Goal: Task Accomplishment & Management: Manage account settings

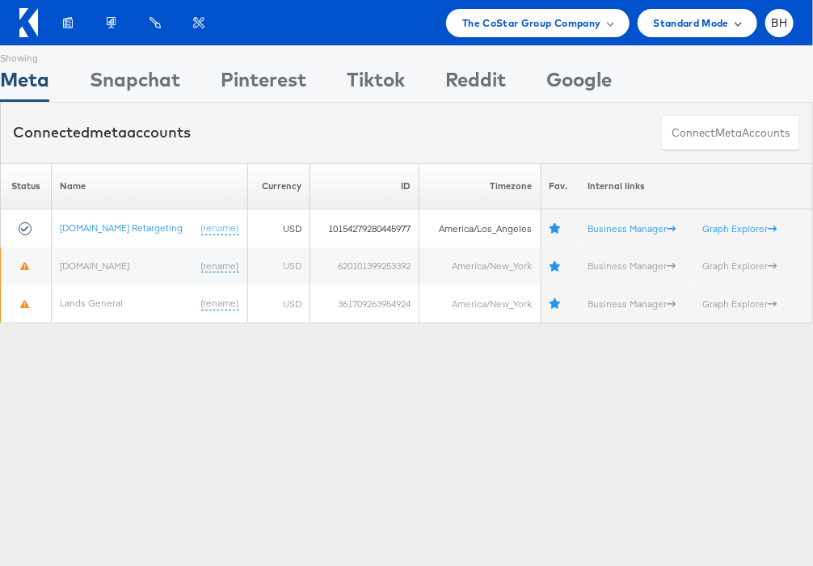
click at [697, 25] on span "Standard Mode" at bounding box center [691, 23] width 75 height 17
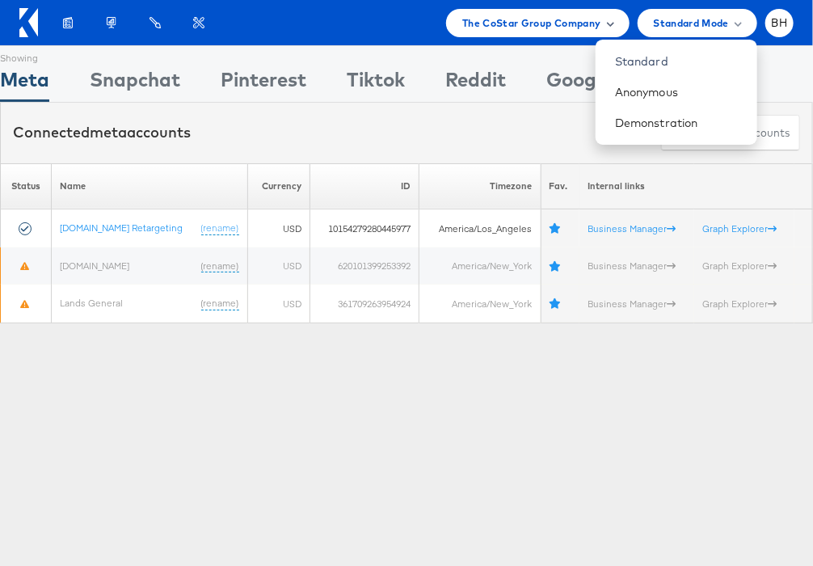
click at [563, 26] on span "The CoStar Group Company" at bounding box center [531, 23] width 138 height 17
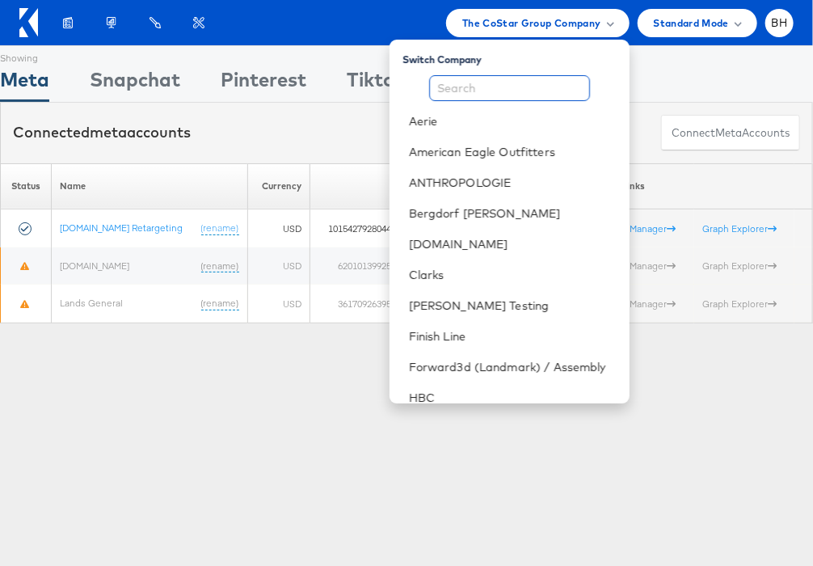
click at [512, 90] on input "text" at bounding box center [509, 88] width 161 height 26
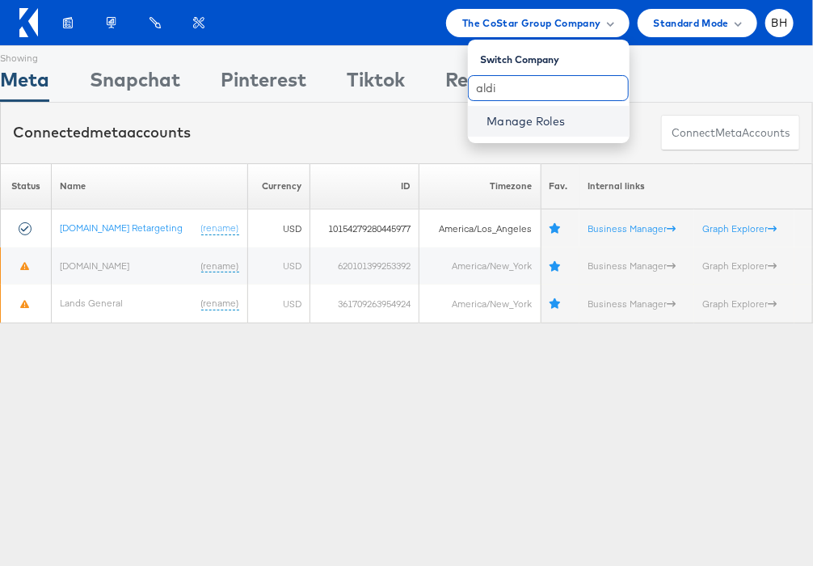
type input "aldi"
click at [510, 118] on link "Manage Roles" at bounding box center [526, 121] width 78 height 15
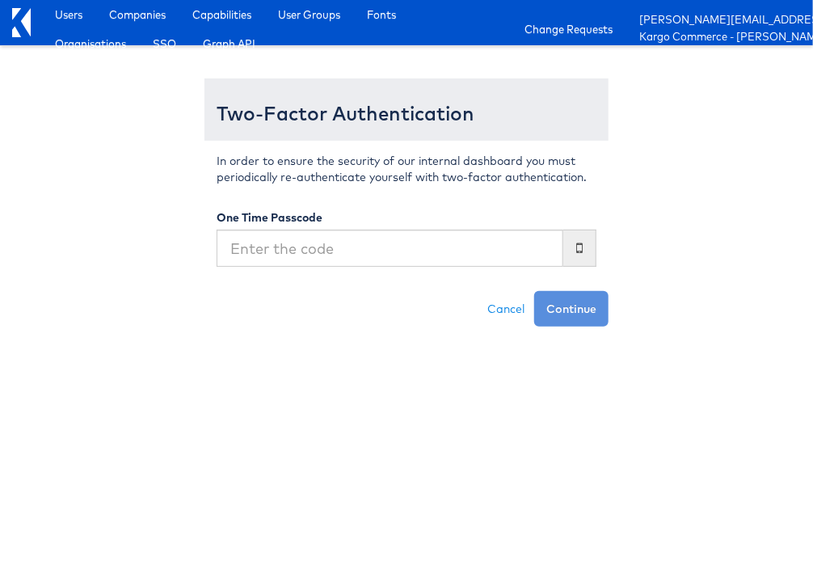
click at [0, 327] on com-1password-button at bounding box center [0, 327] width 0 height 0
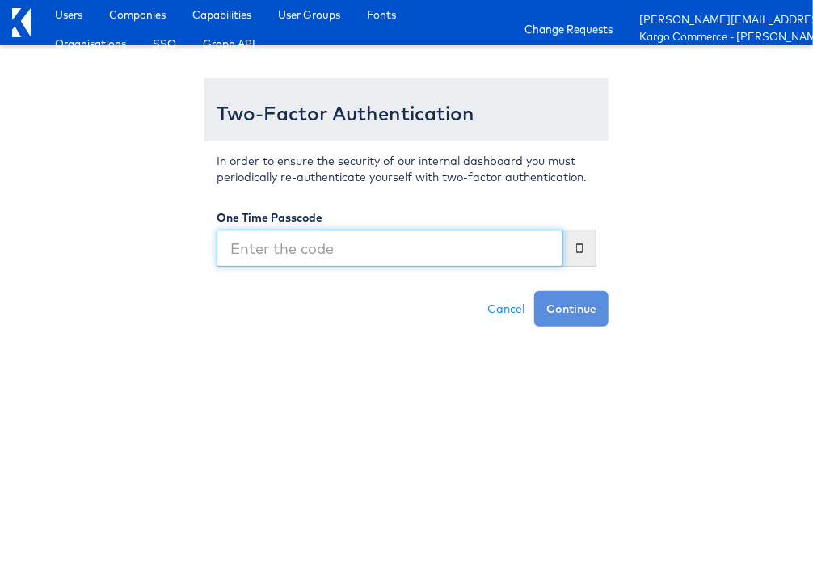
type input "042509"
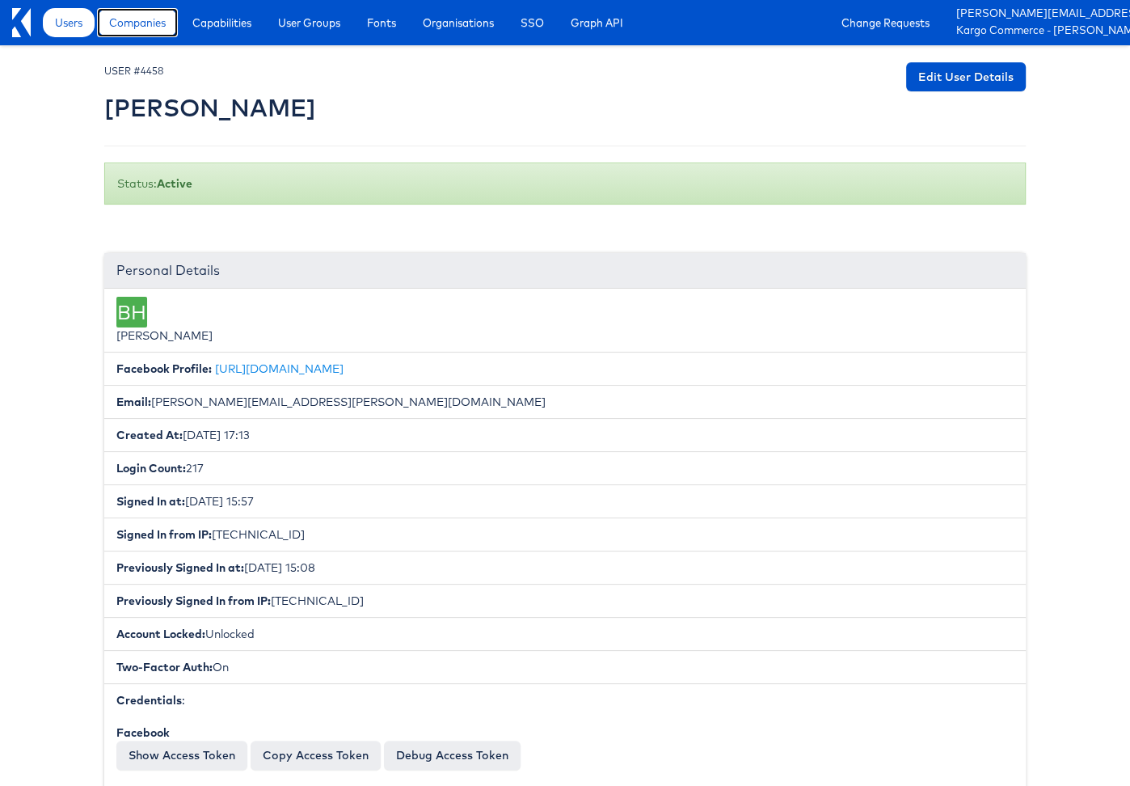
click at [166, 29] on span "Companies" at bounding box center [137, 23] width 57 height 16
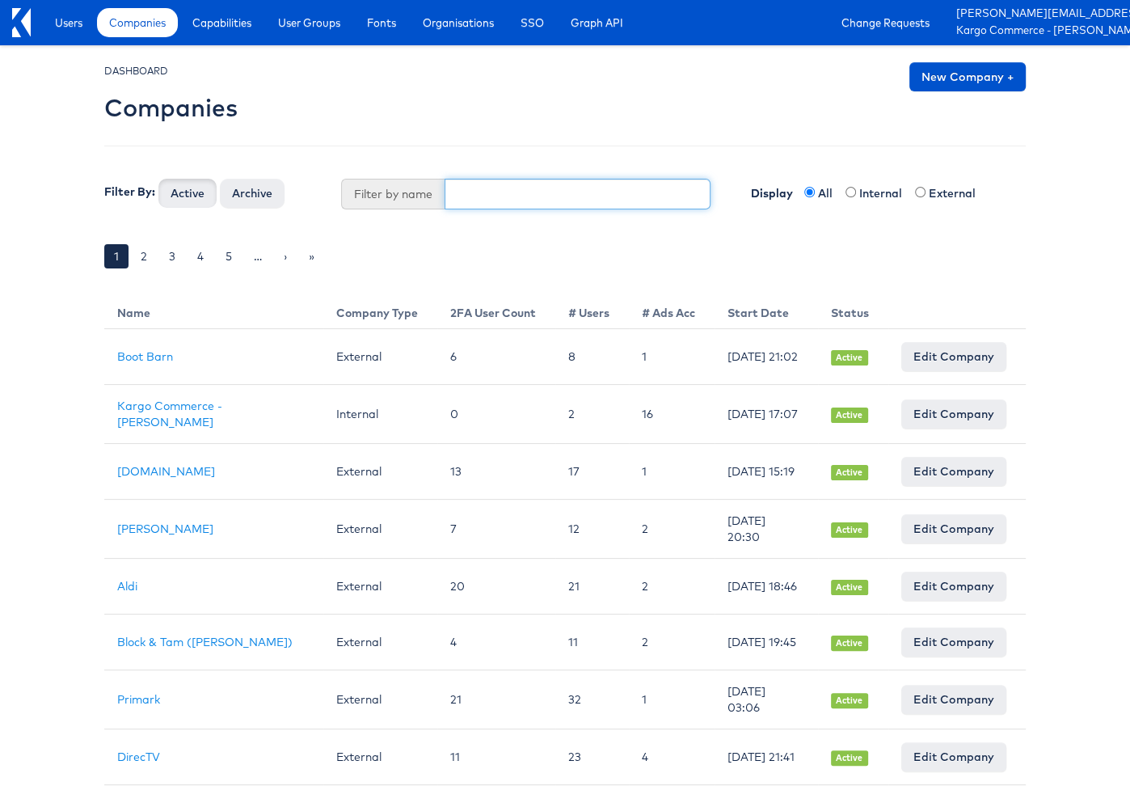
click at [505, 188] on input "text" at bounding box center [578, 194] width 267 height 31
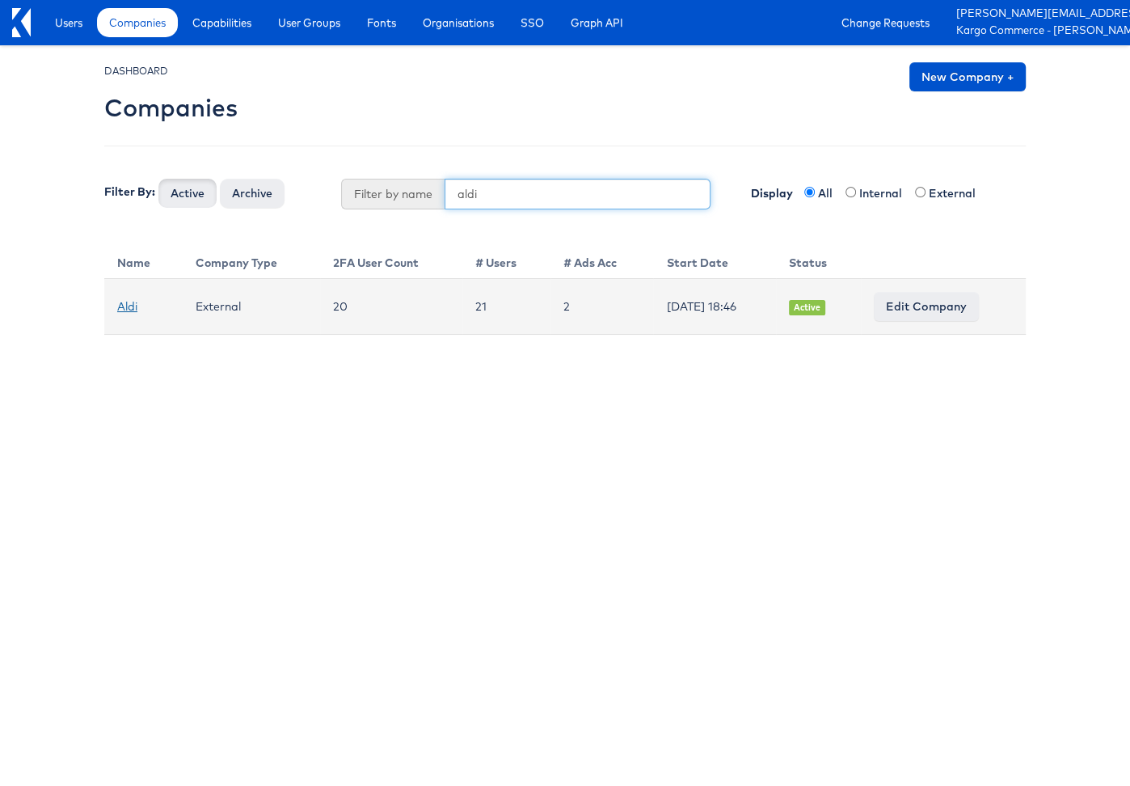
type input "aldi"
click at [124, 308] on link "Aldi" at bounding box center [127, 306] width 20 height 15
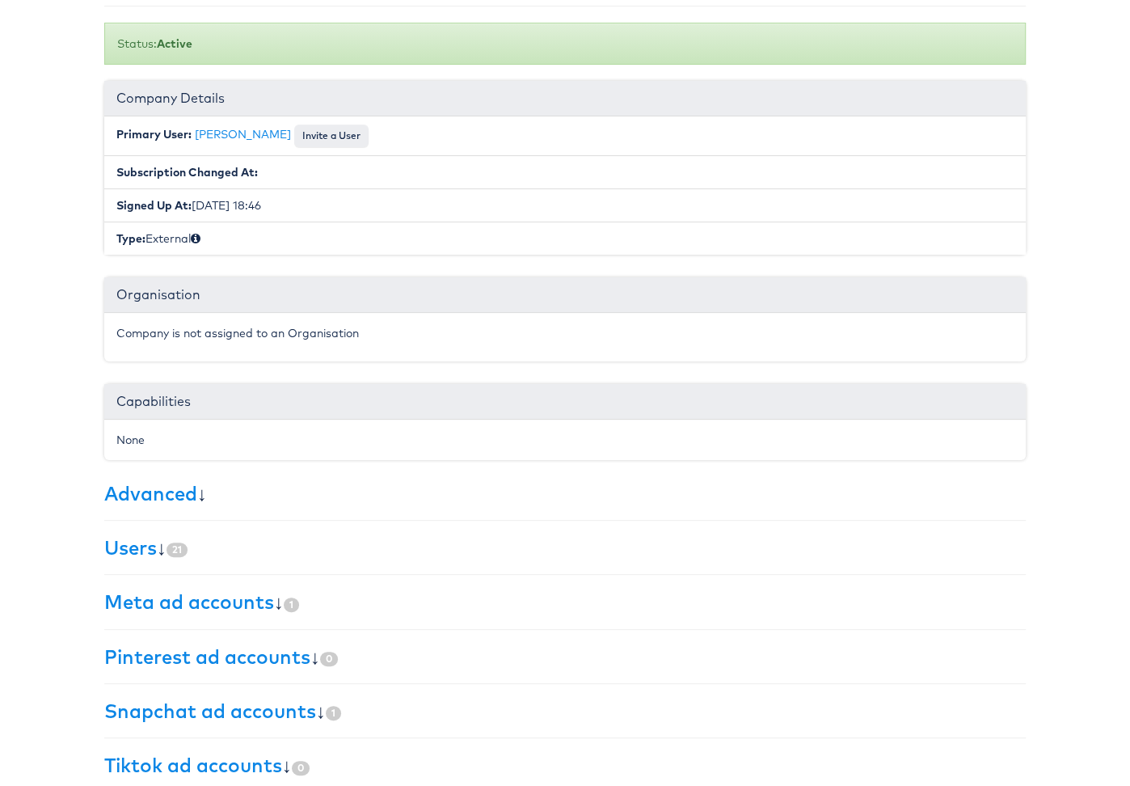
scroll to position [142, 0]
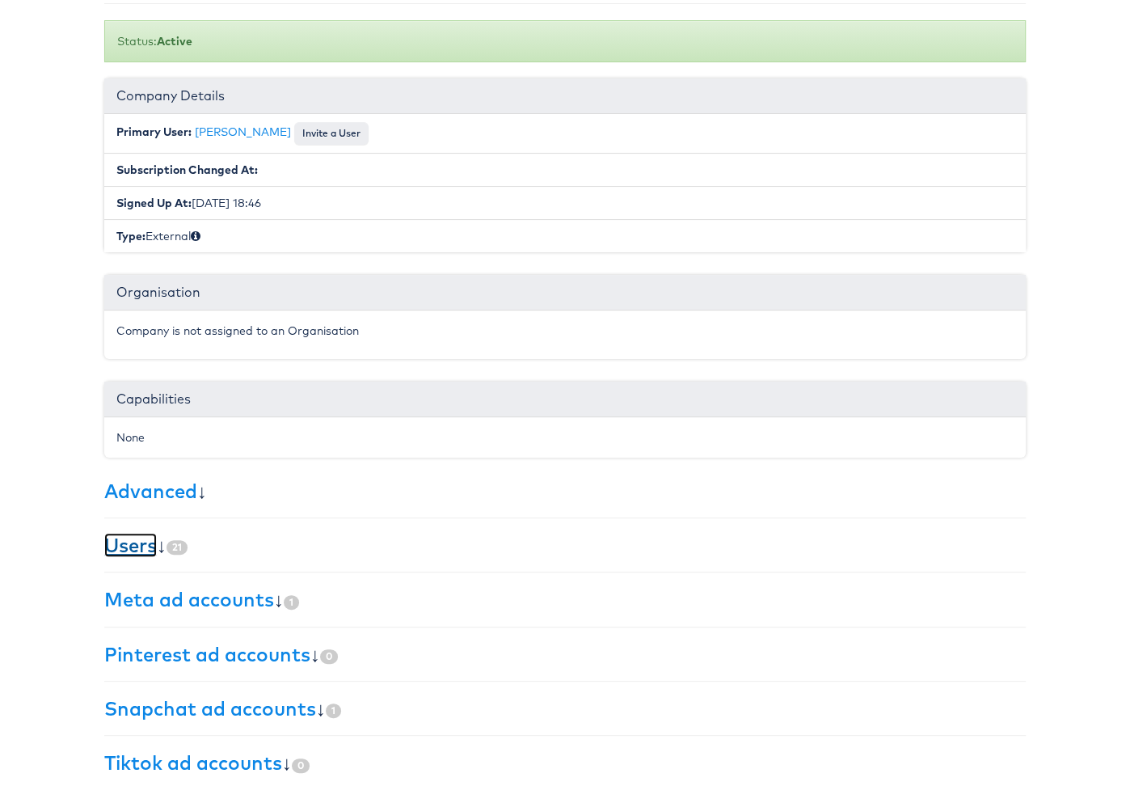
click at [121, 543] on link "Users" at bounding box center [130, 545] width 53 height 24
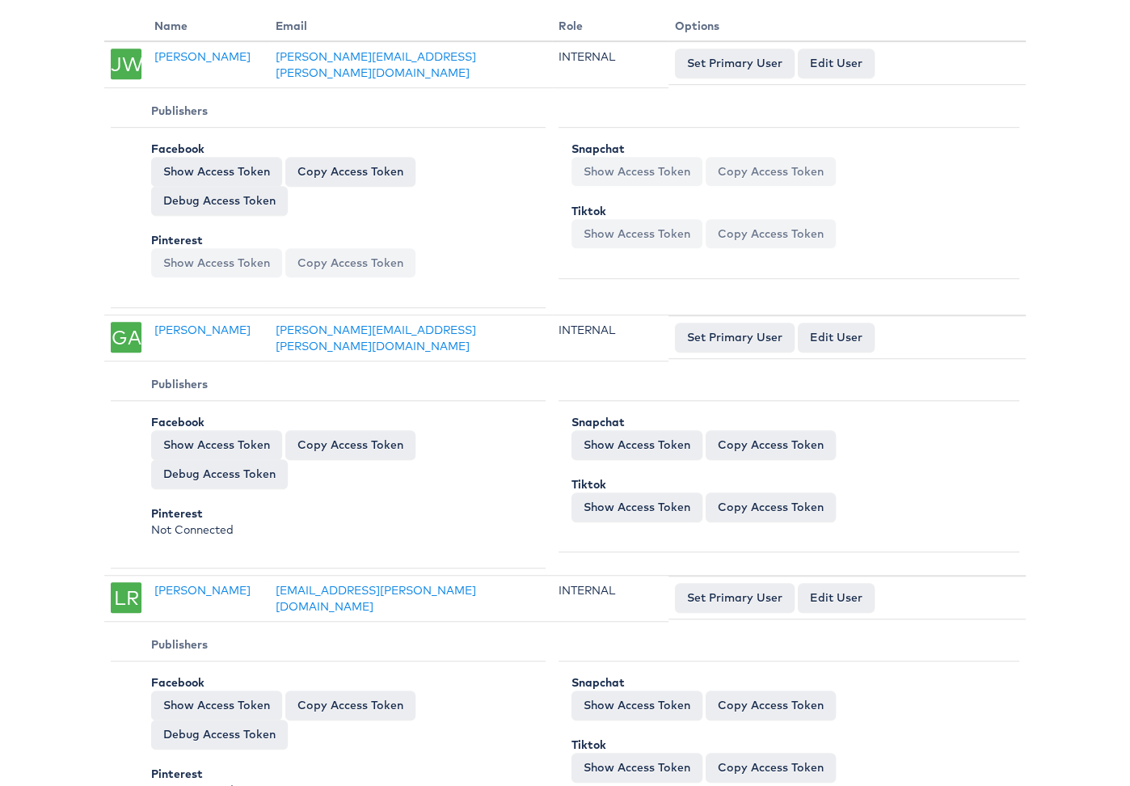
scroll to position [0, 0]
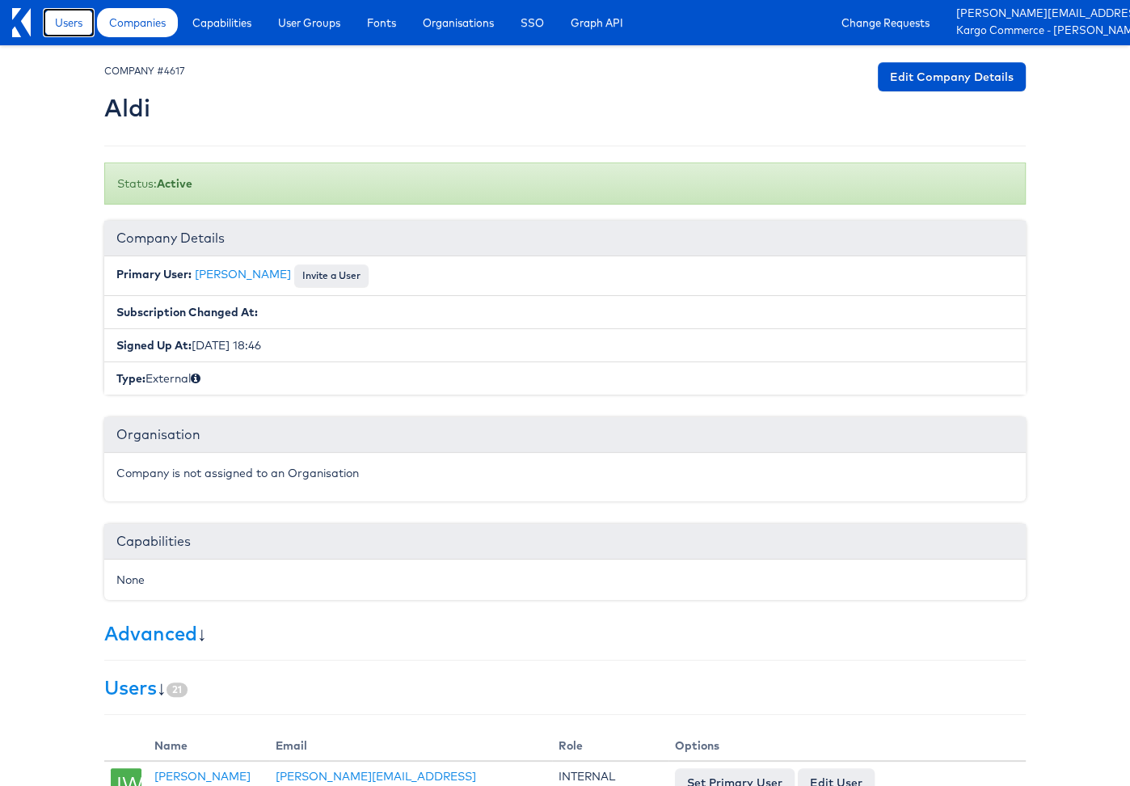
click at [63, 23] on span "Users" at bounding box center [68, 23] width 27 height 16
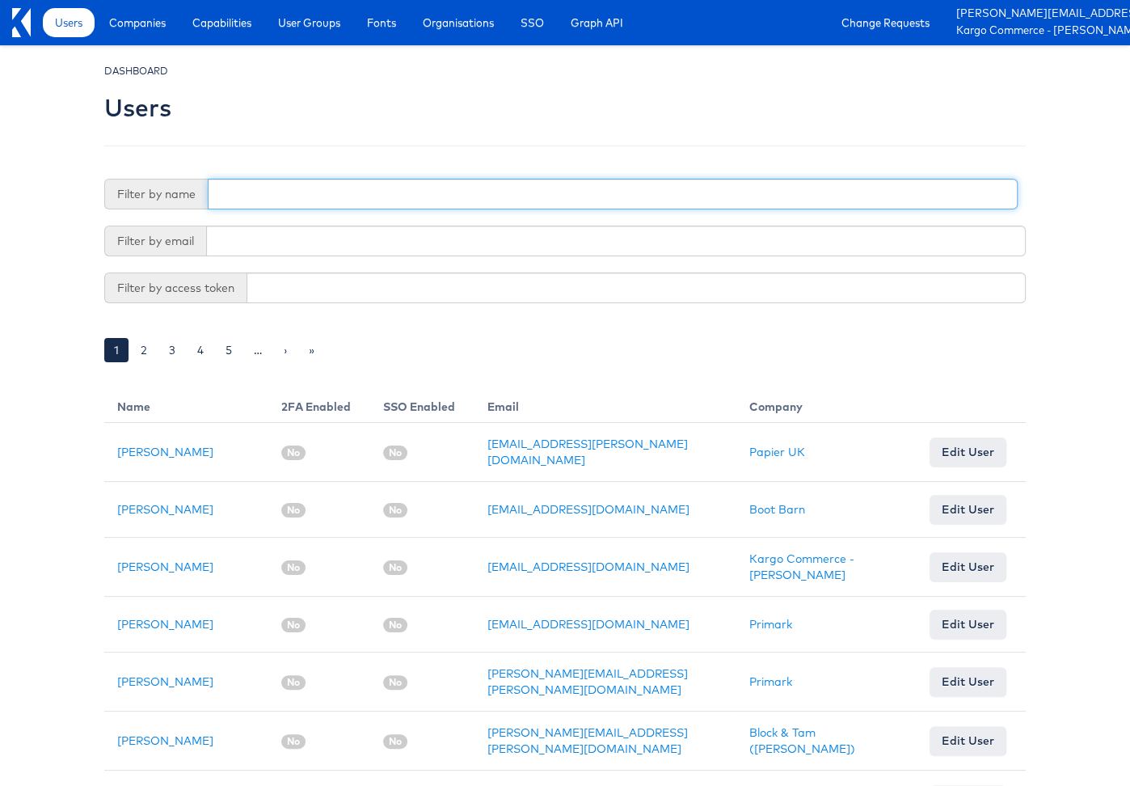
click at [341, 192] on input "text" at bounding box center [613, 194] width 810 height 31
type input "[PERSON_NAME]"
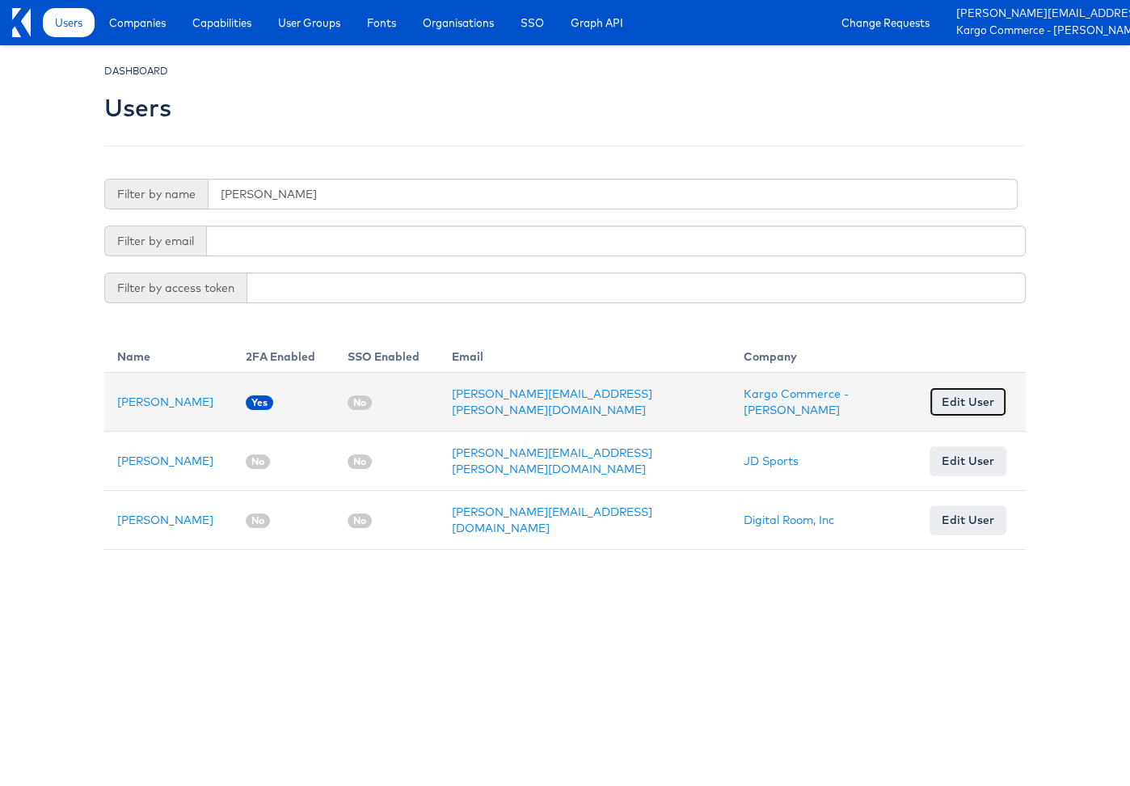
click at [953, 402] on link "Edit User" at bounding box center [968, 401] width 77 height 29
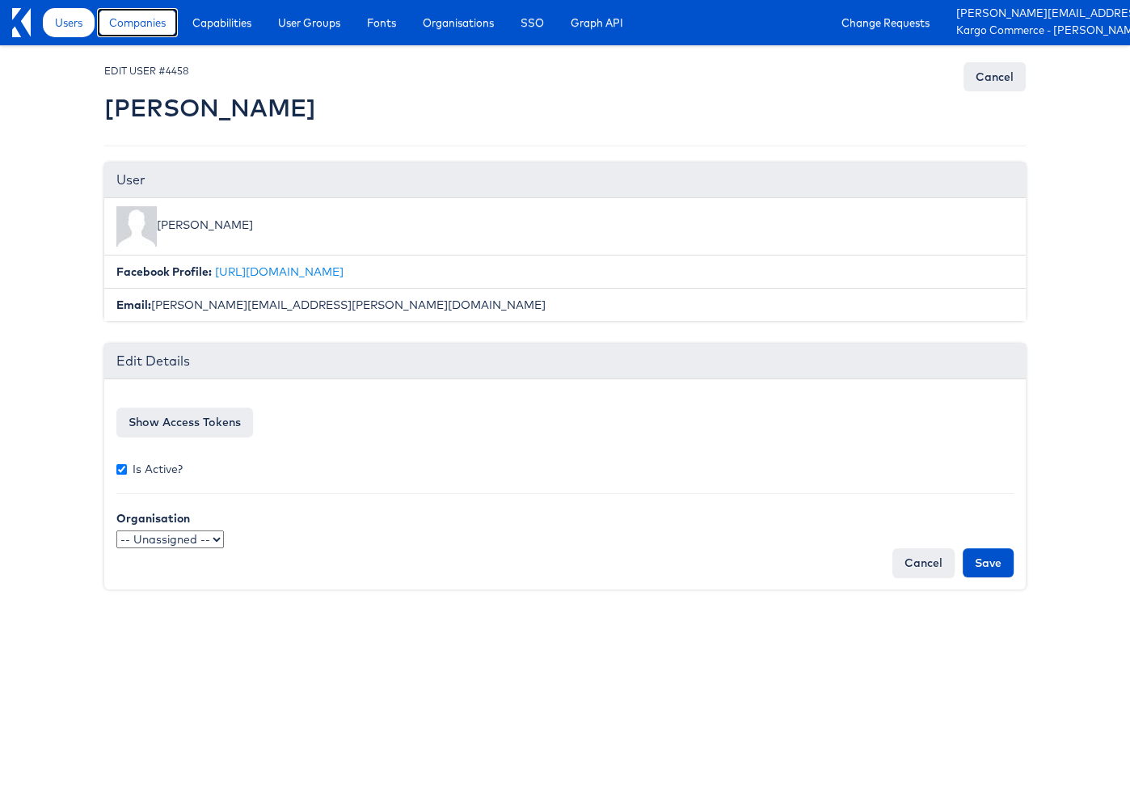
click at [136, 19] on span "Companies" at bounding box center [137, 23] width 57 height 16
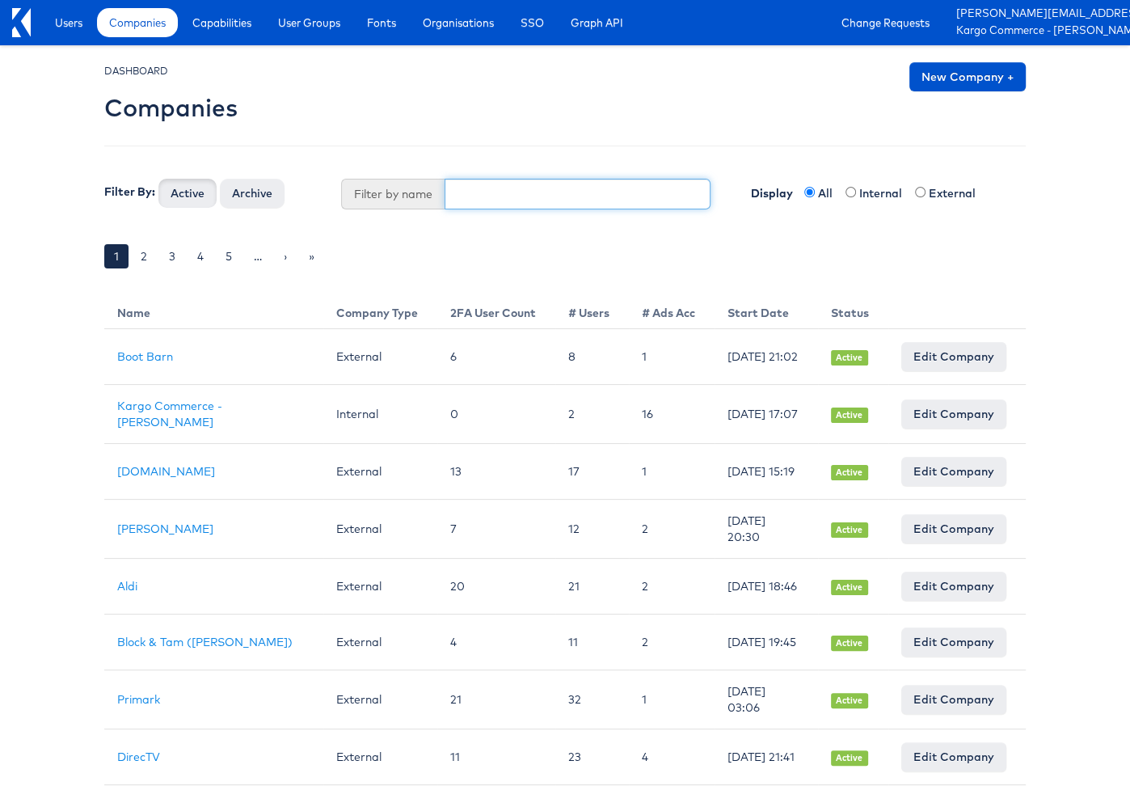
click at [491, 191] on input "text" at bounding box center [578, 194] width 267 height 31
type input "aldi"
click at [158, 179] on button "Active" at bounding box center [187, 193] width 58 height 29
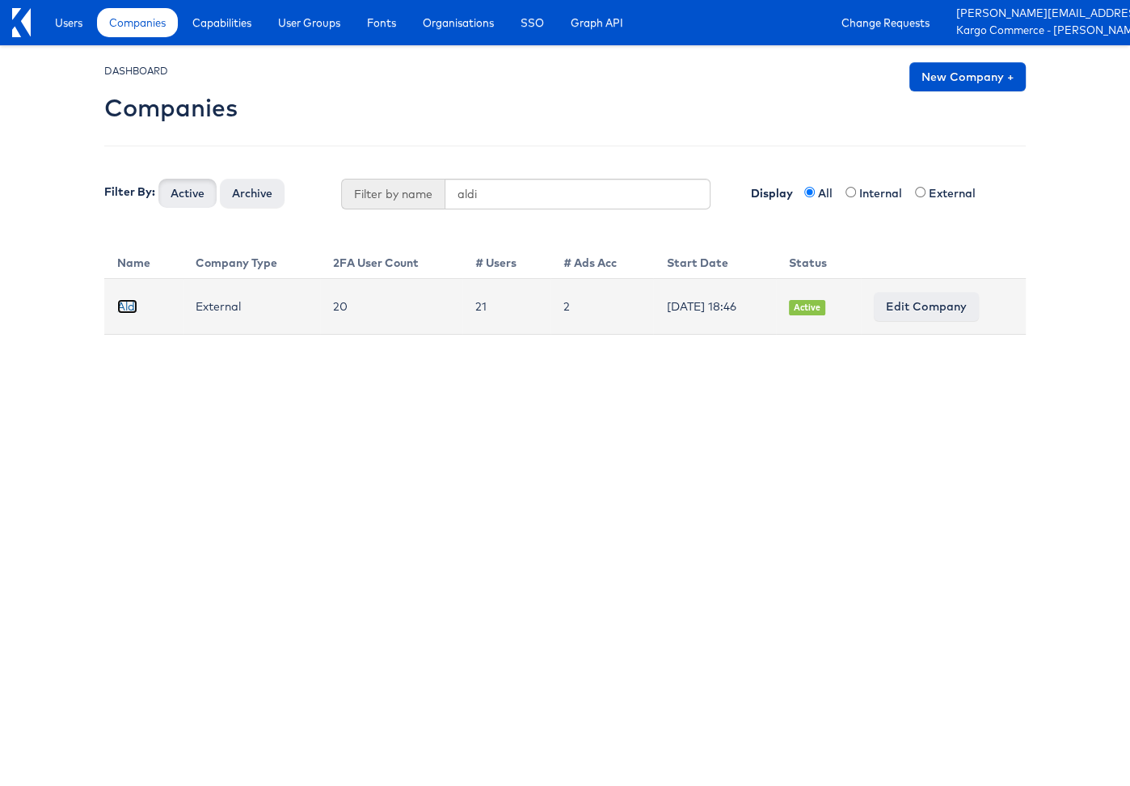
click at [130, 306] on link "Aldi" at bounding box center [127, 306] width 20 height 15
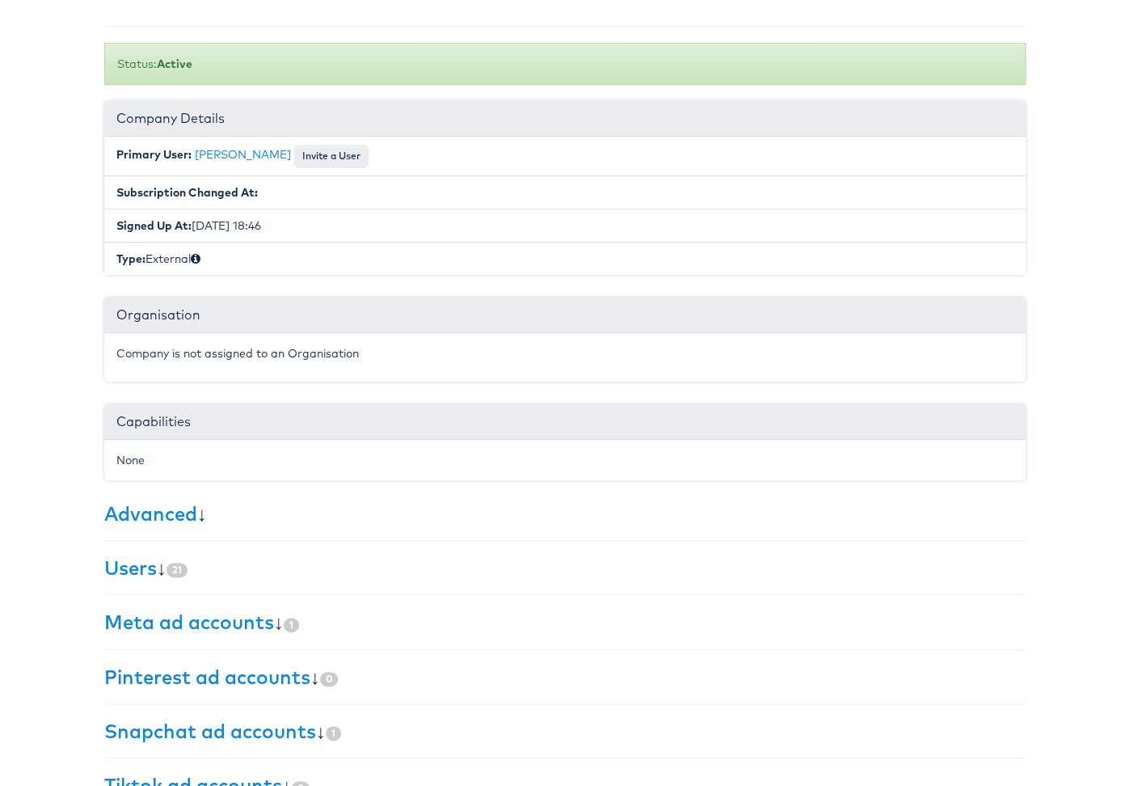
scroll to position [139, 0]
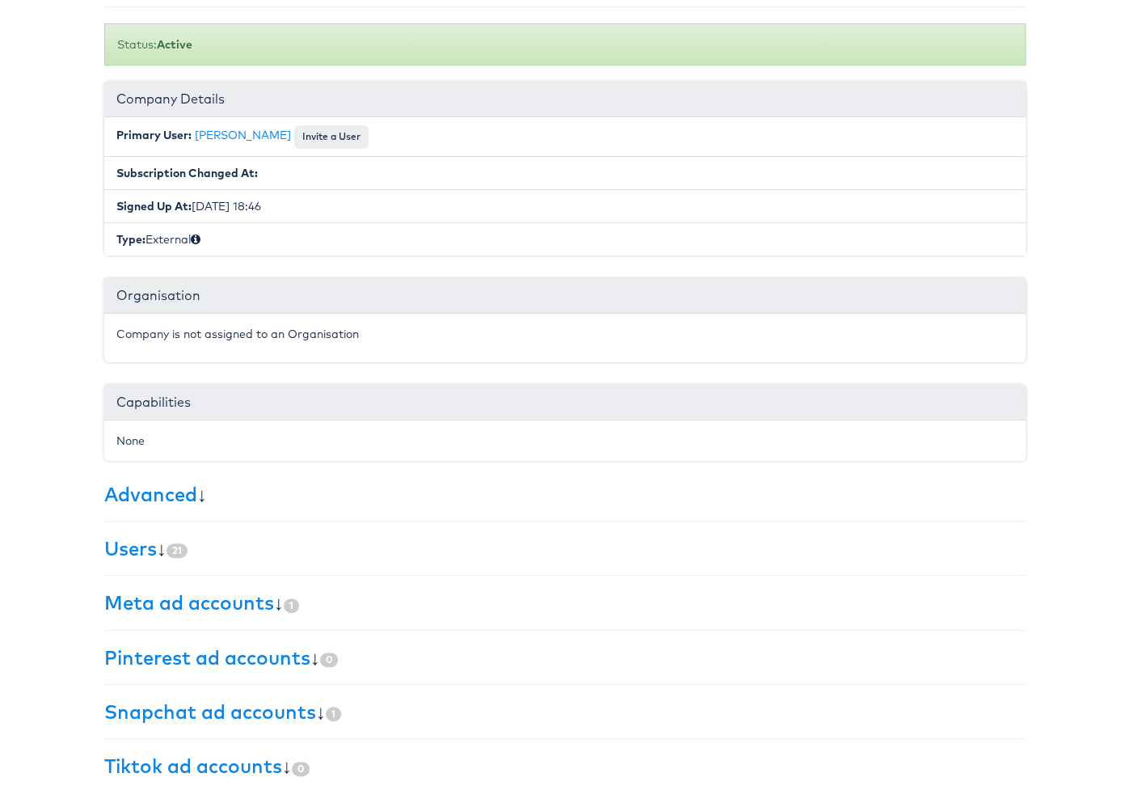
click at [143, 556] on div "× Set primary user The current primary user will be reverted back to their orig…" at bounding box center [565, 358] width 922 height 871
click at [141, 550] on link "Users" at bounding box center [130, 548] width 53 height 24
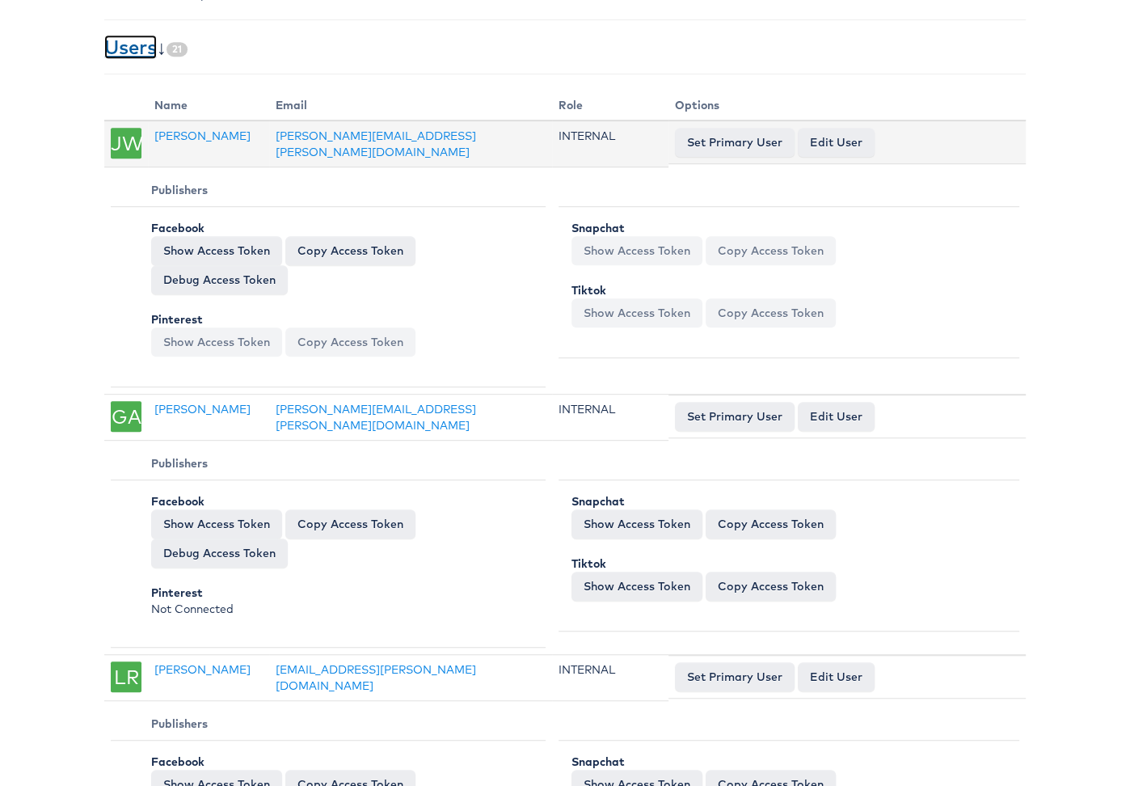
scroll to position [0, 0]
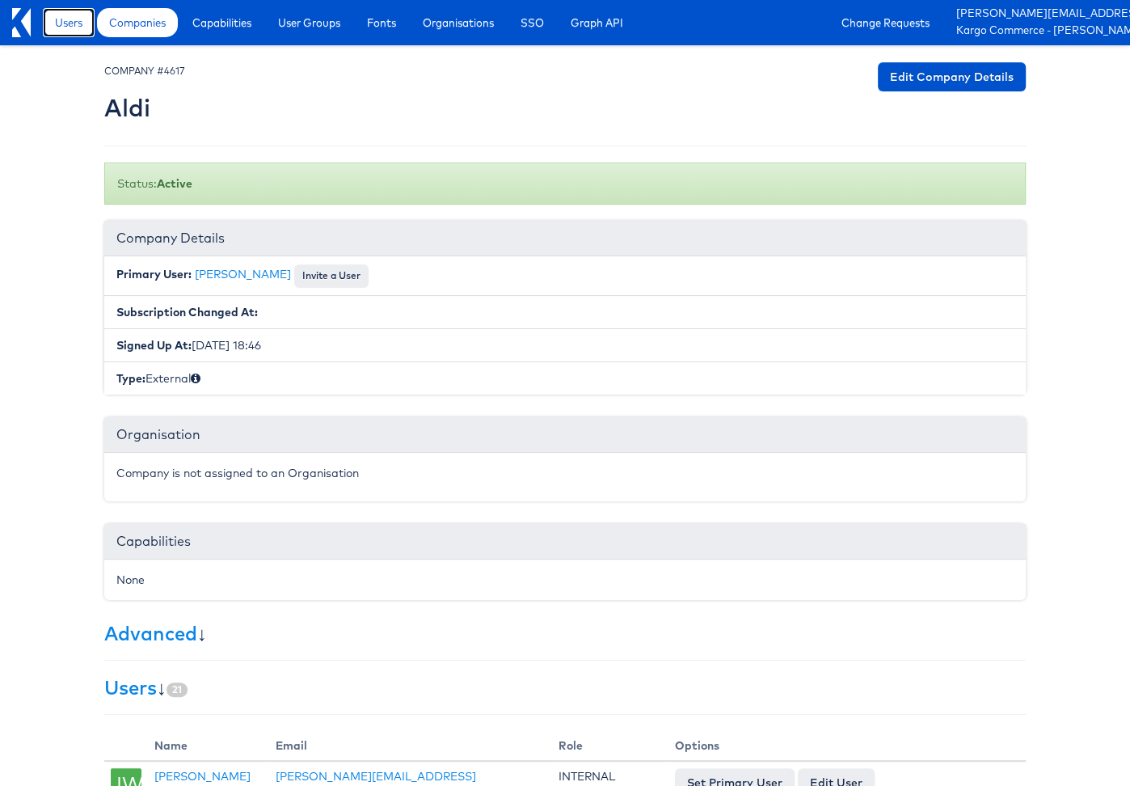
click at [70, 30] on span "Users" at bounding box center [68, 23] width 27 height 16
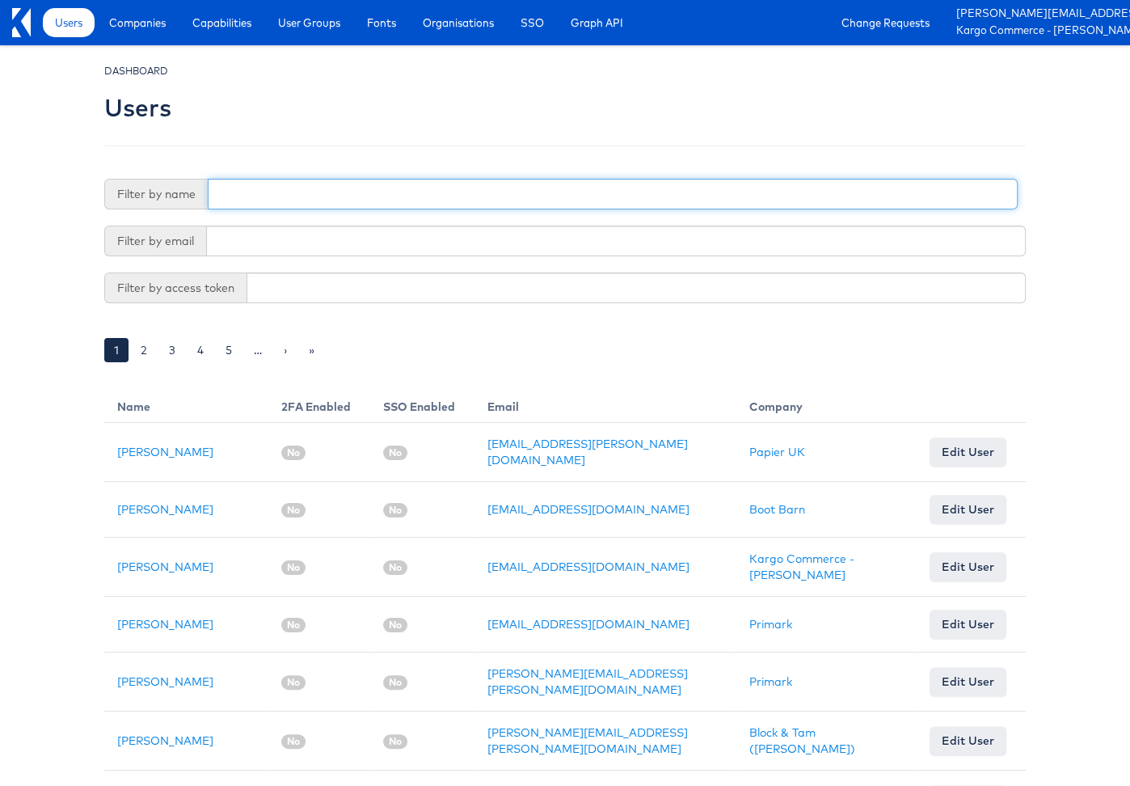
click at [380, 196] on input "text" at bounding box center [613, 194] width 810 height 31
type input "bradley"
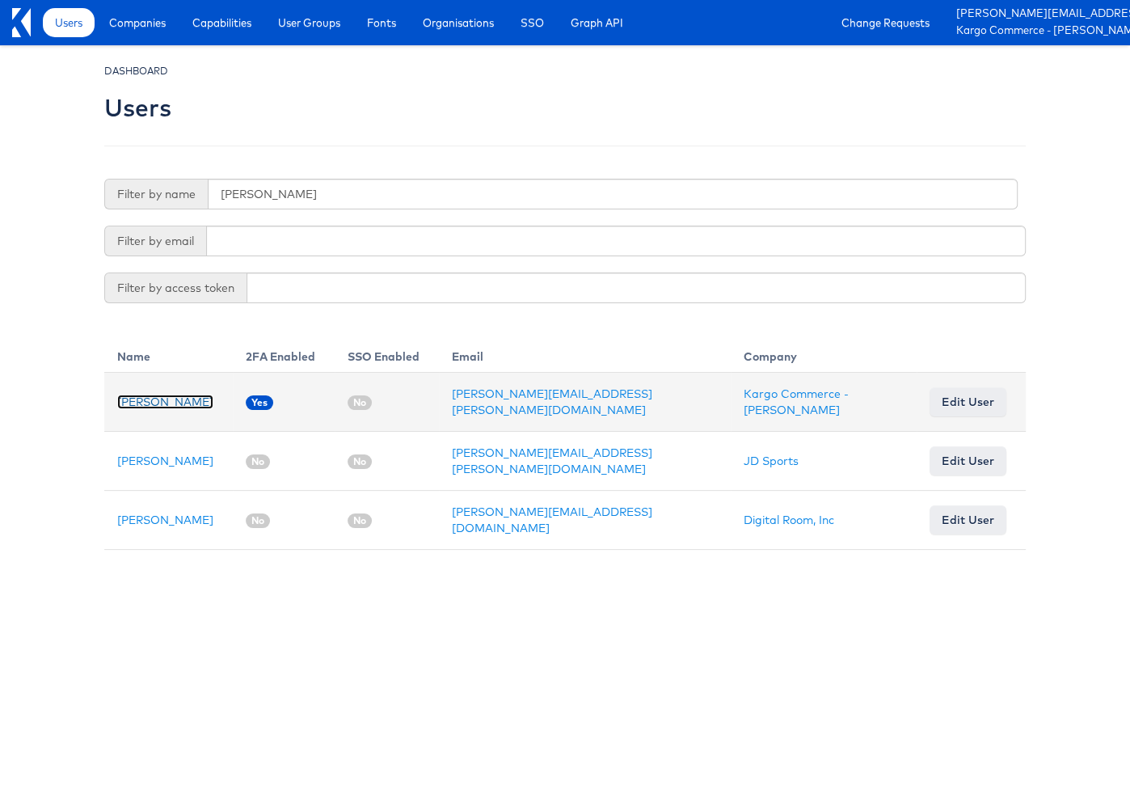
click at [179, 399] on link "[PERSON_NAME]" at bounding box center [165, 401] width 96 height 15
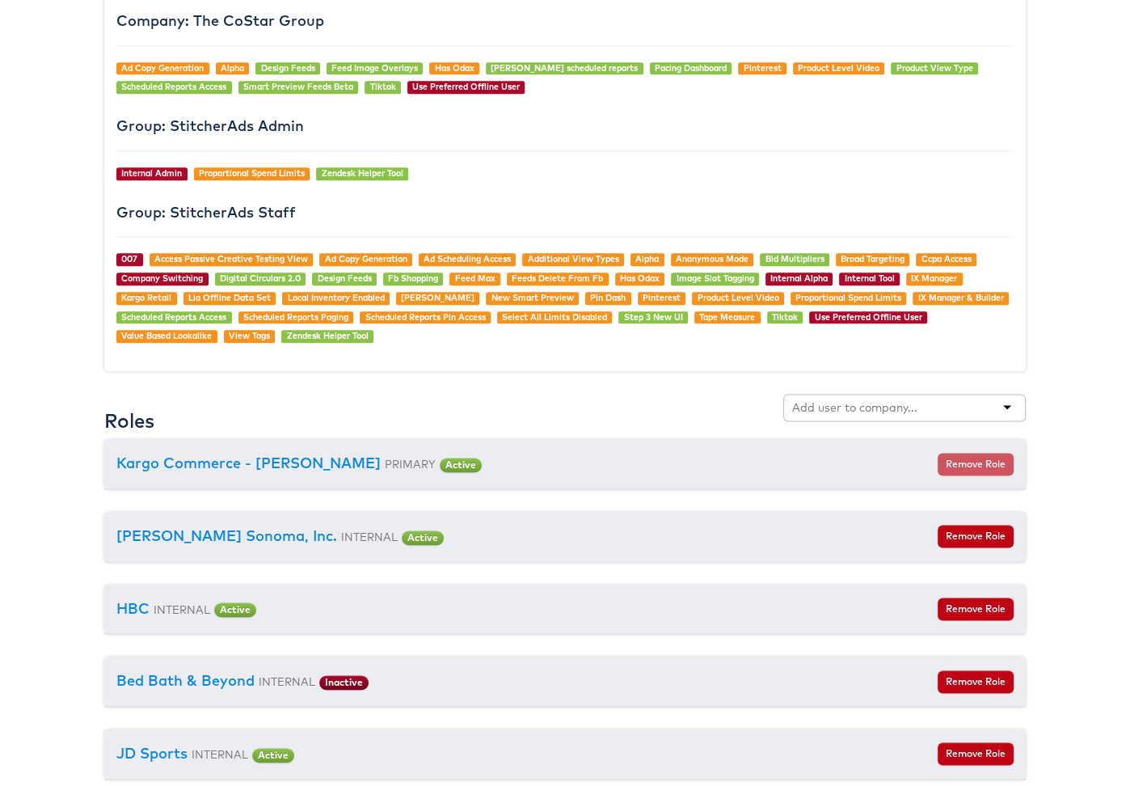
scroll to position [1685, 0]
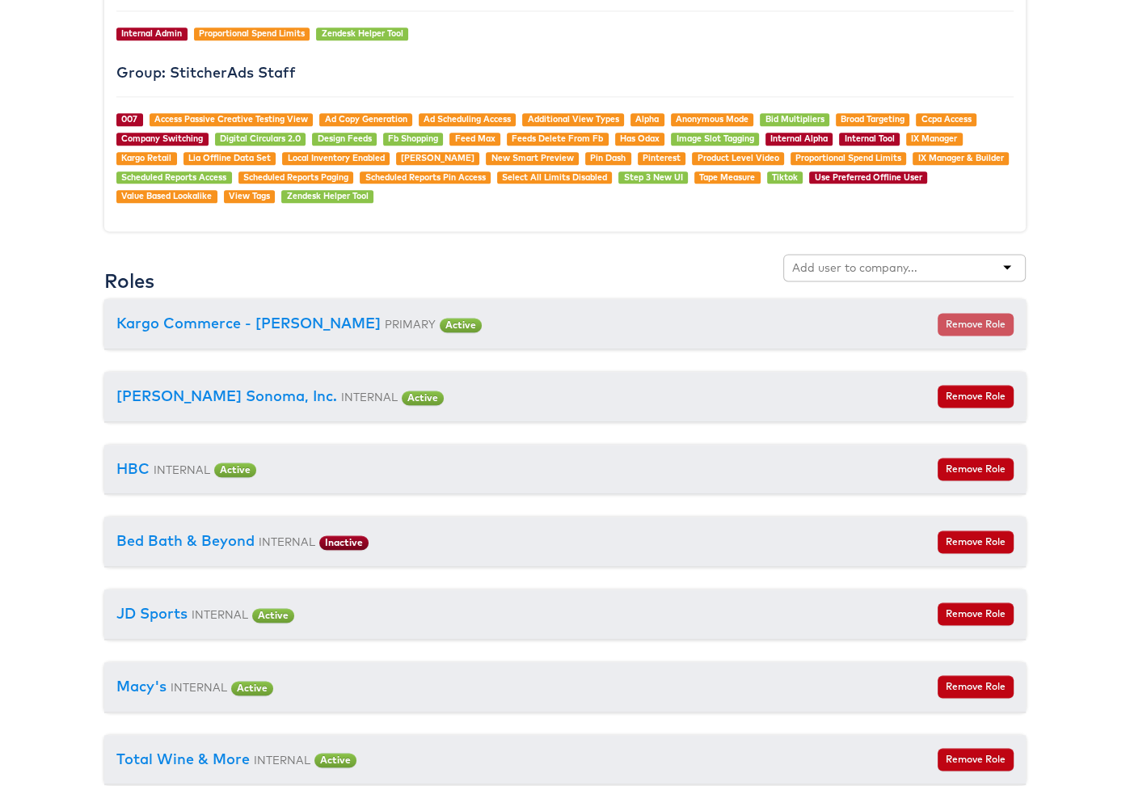
click at [845, 259] on input "text" at bounding box center [856, 267] width 128 height 16
type input "aldi"
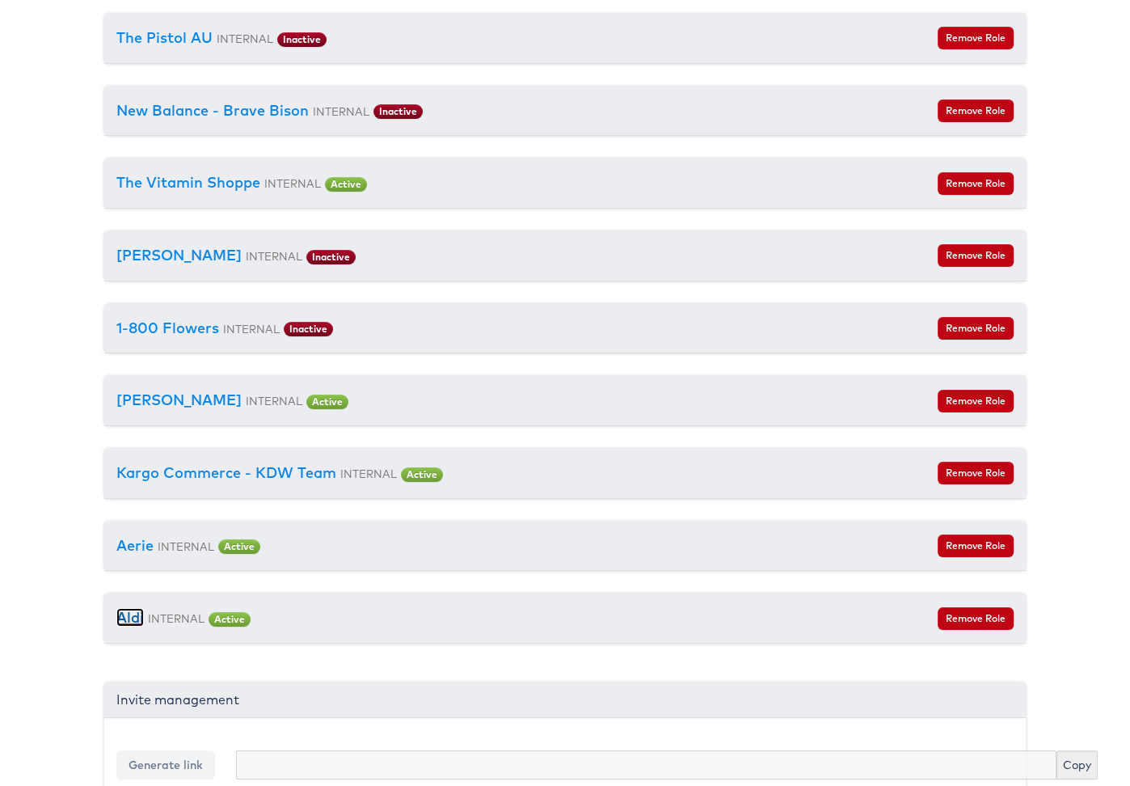
click at [135, 613] on link "Aldi" at bounding box center [129, 617] width 27 height 19
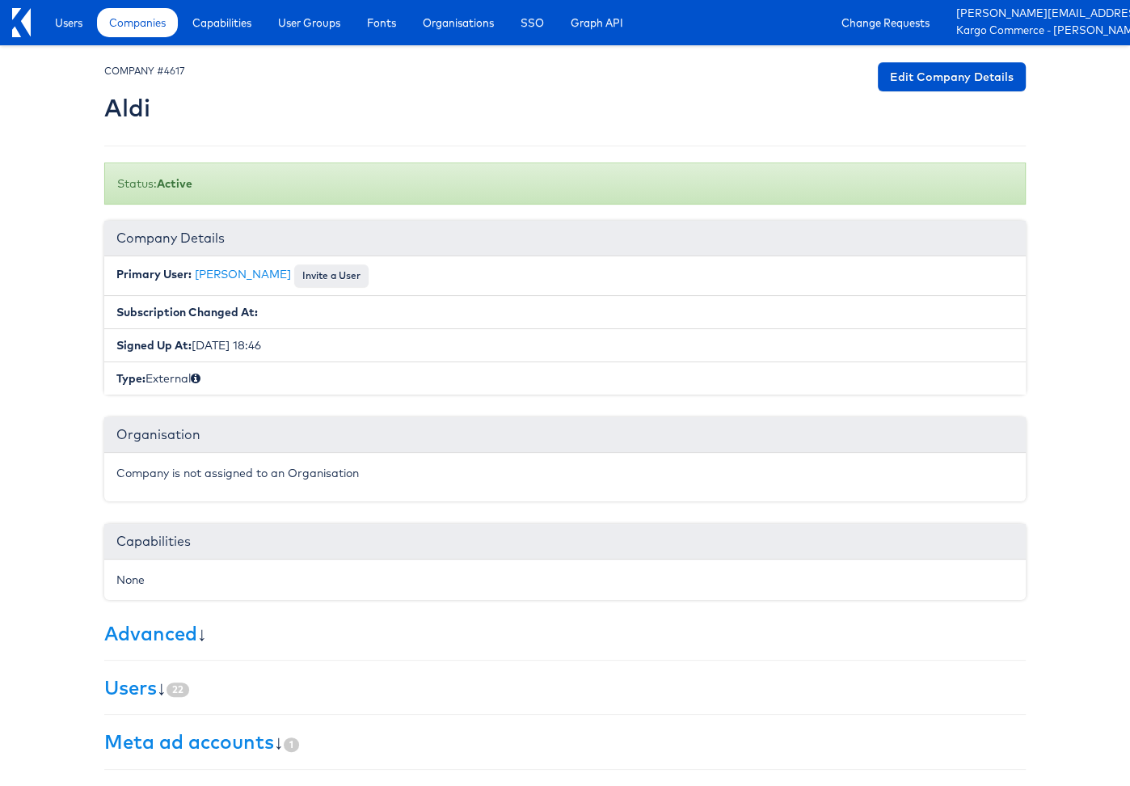
scroll to position [156, 0]
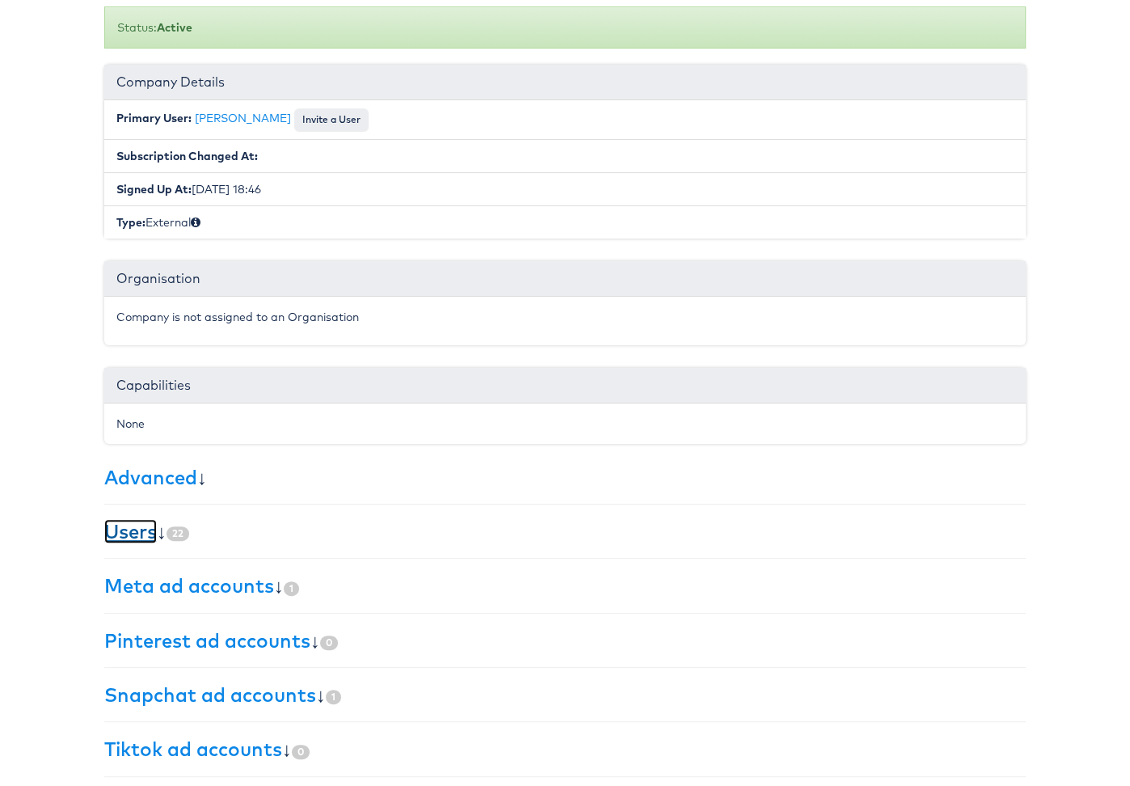
click at [119, 533] on link "Users" at bounding box center [130, 531] width 53 height 24
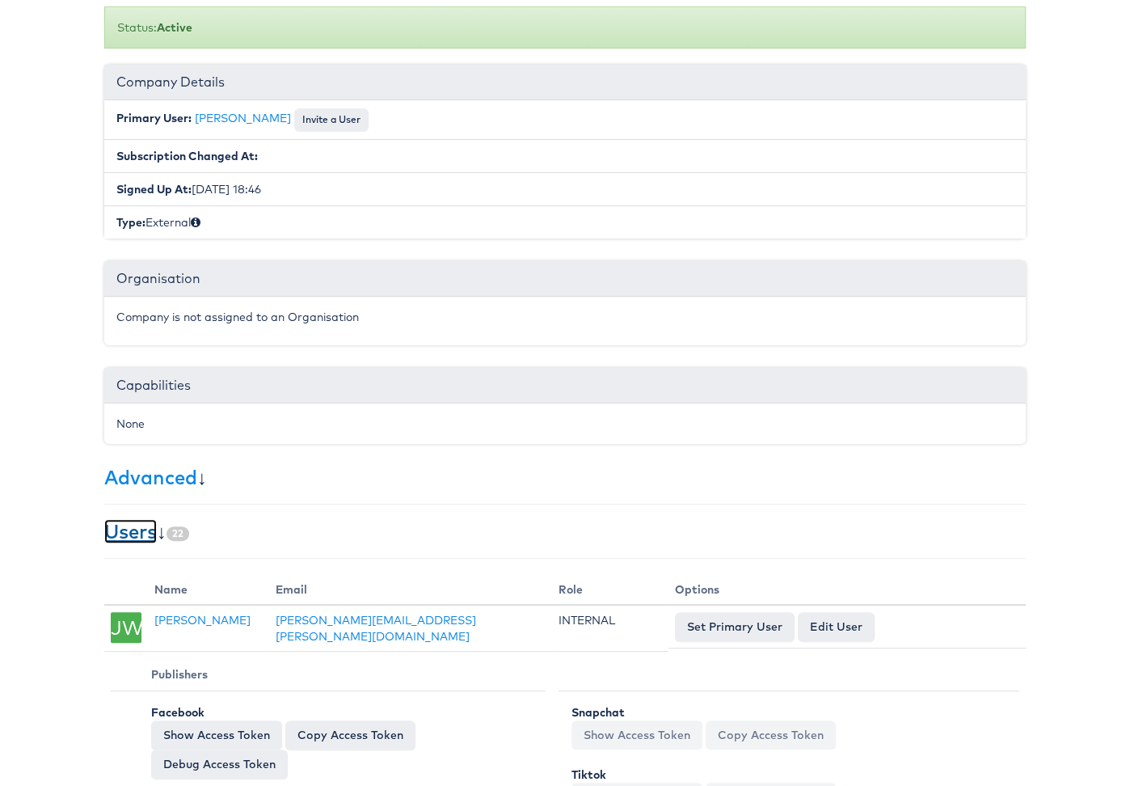
scroll to position [162, 0]
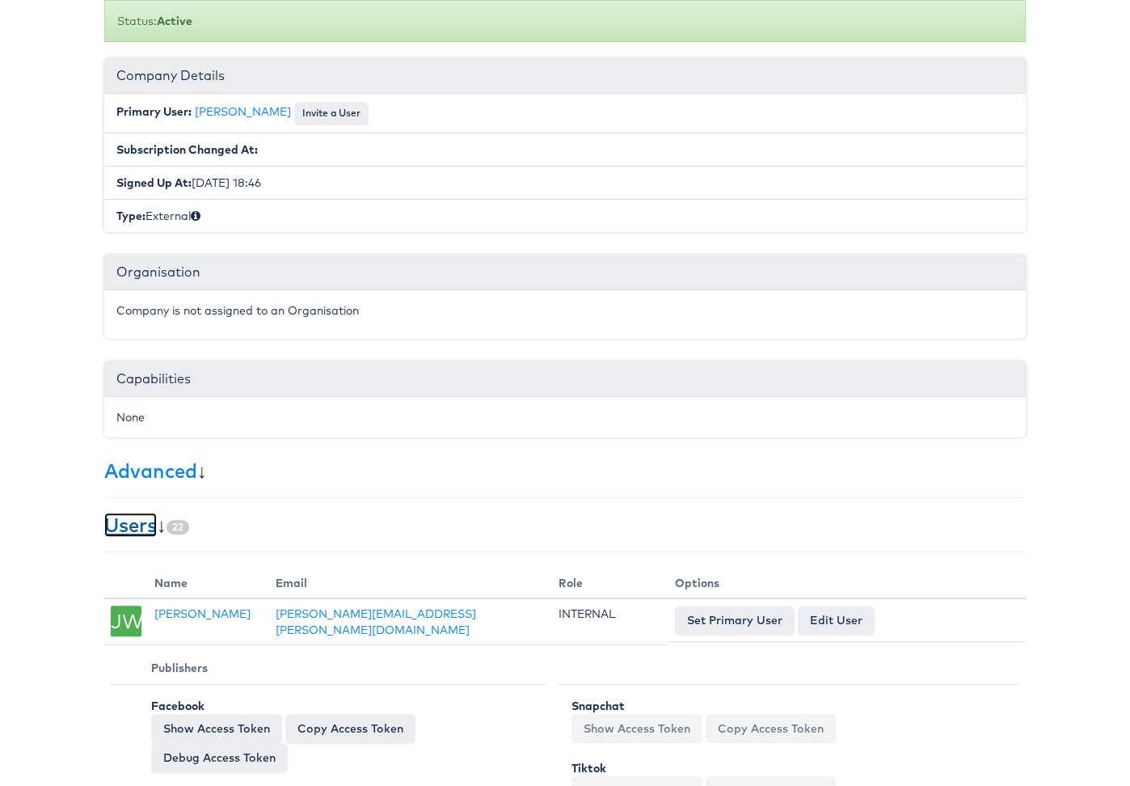
click at [135, 513] on link "Users" at bounding box center [130, 525] width 53 height 24
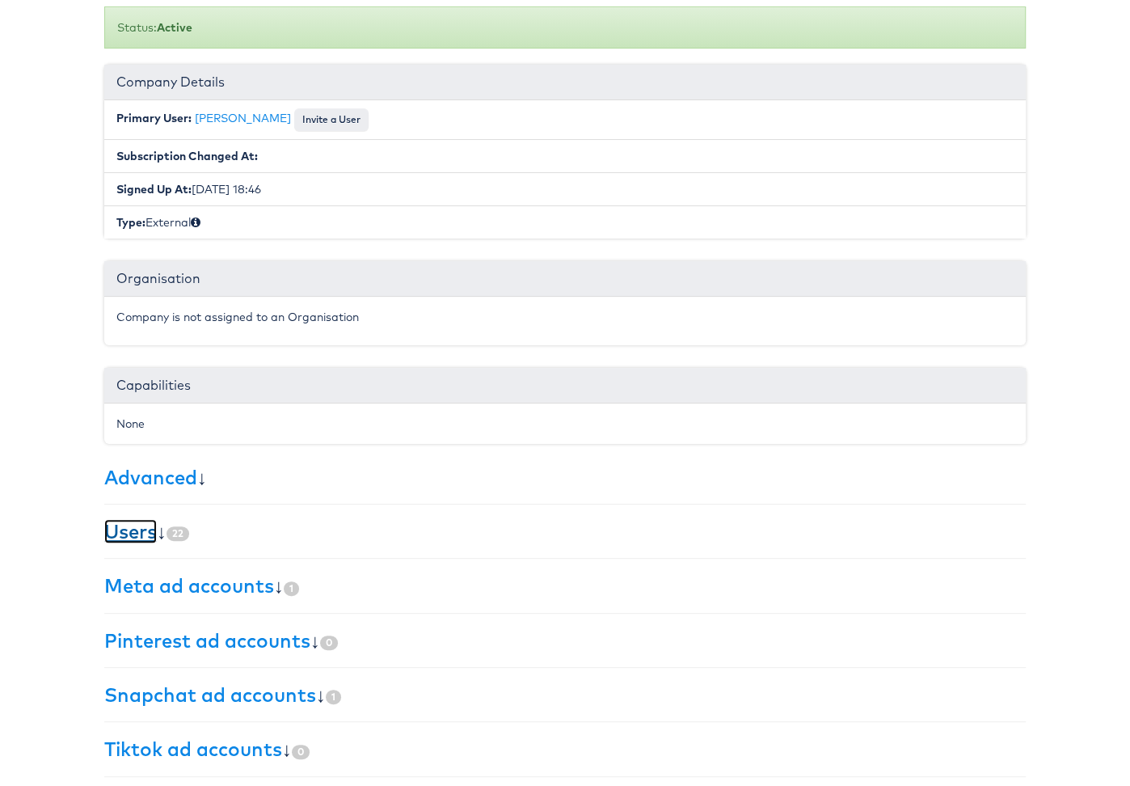
scroll to position [0, 0]
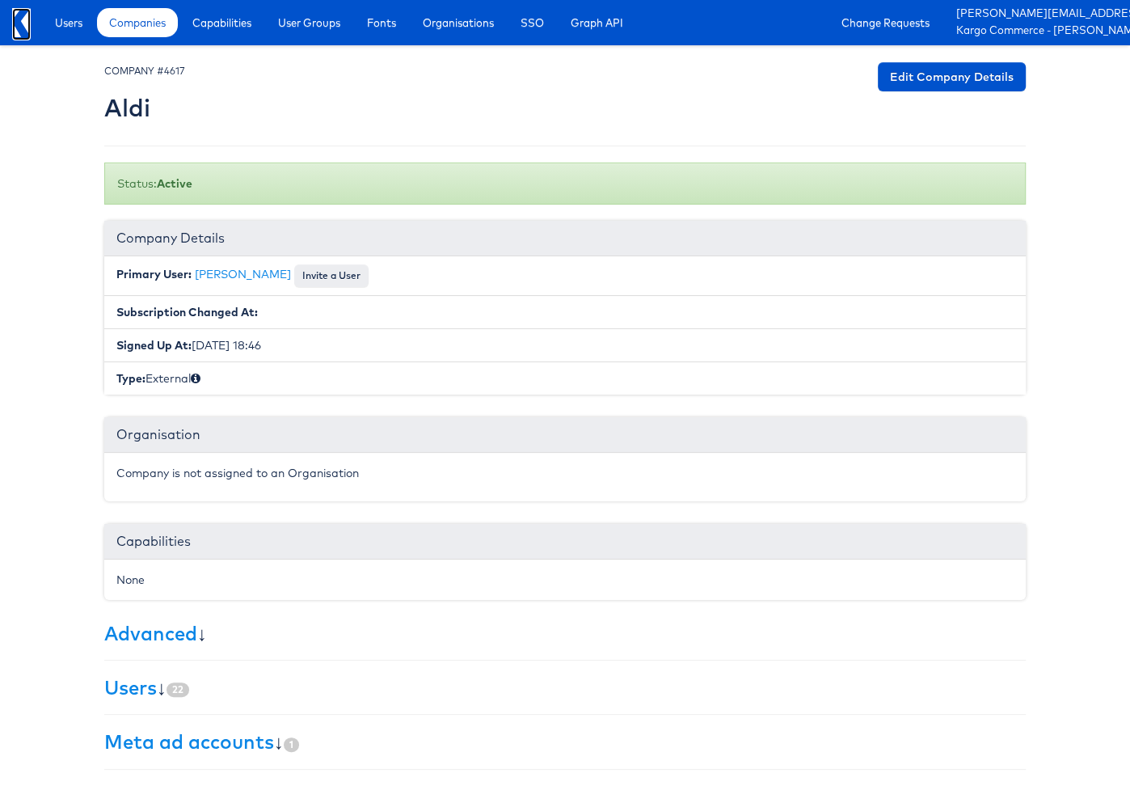
click at [20, 24] on icon at bounding box center [21, 22] width 19 height 29
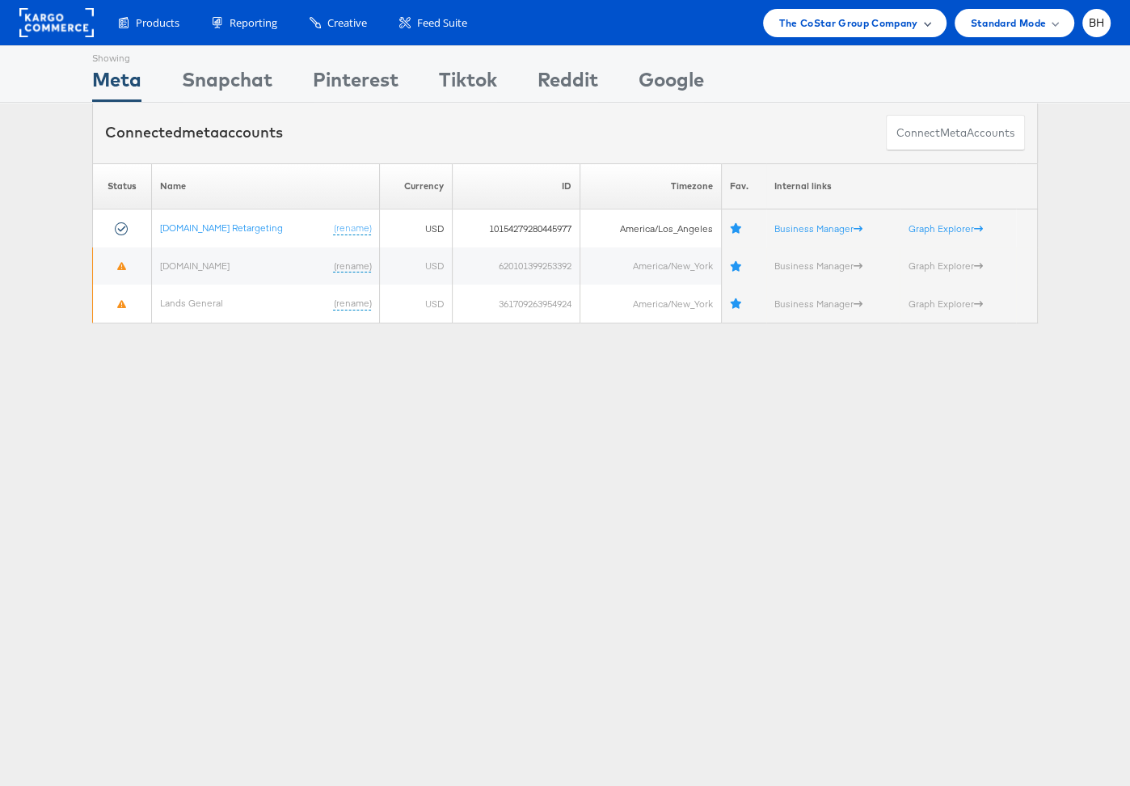
click at [880, 31] on span "The CoStar Group Company" at bounding box center [848, 23] width 138 height 17
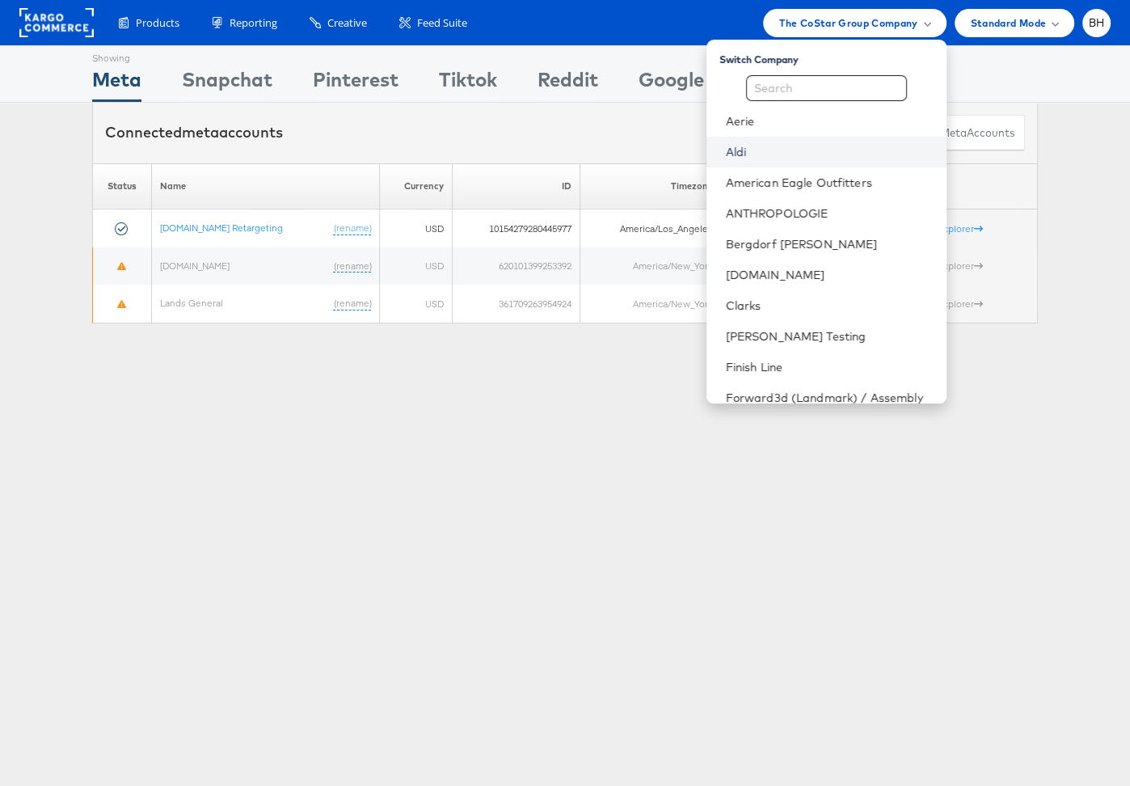
click at [783, 146] on link "Aldi" at bounding box center [830, 152] width 208 height 16
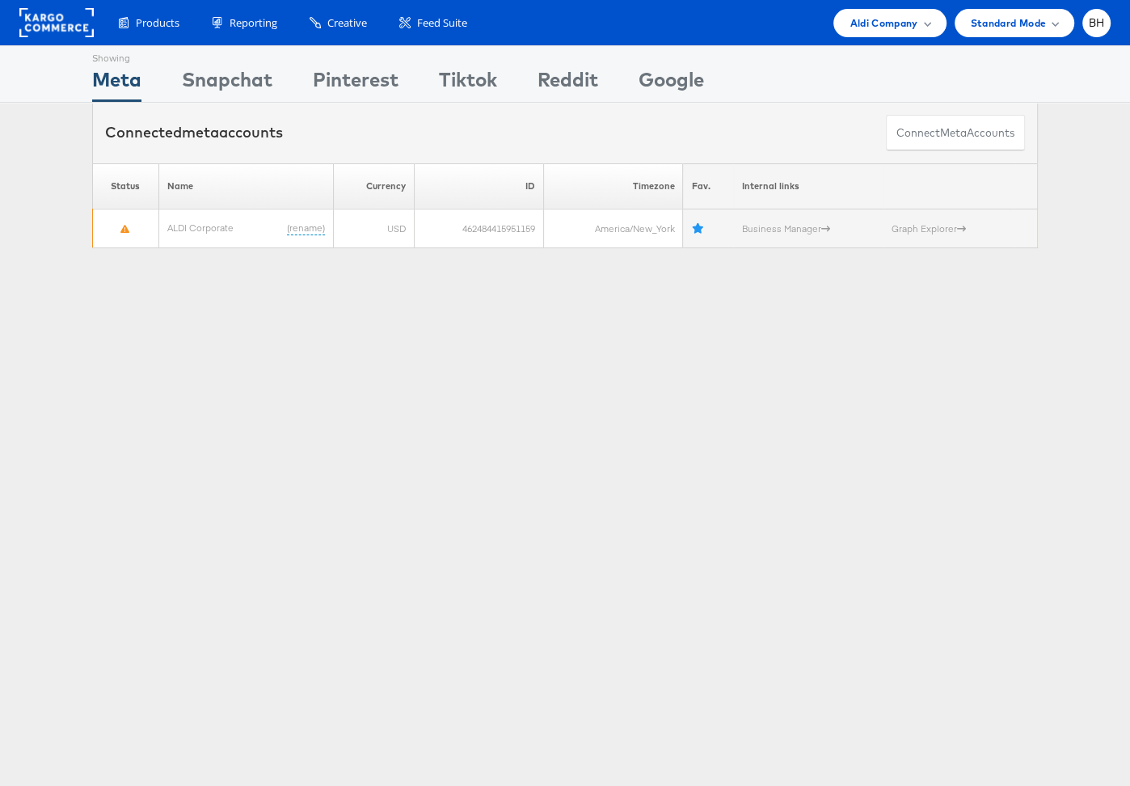
click at [668, 492] on div "Showing Meta Showing Snapchat Showing Pinterest Showing Tiktok Showing Reddit S…" at bounding box center [565, 449] width 1130 height 808
click at [900, 33] on div "Aldi Company" at bounding box center [889, 23] width 112 height 28
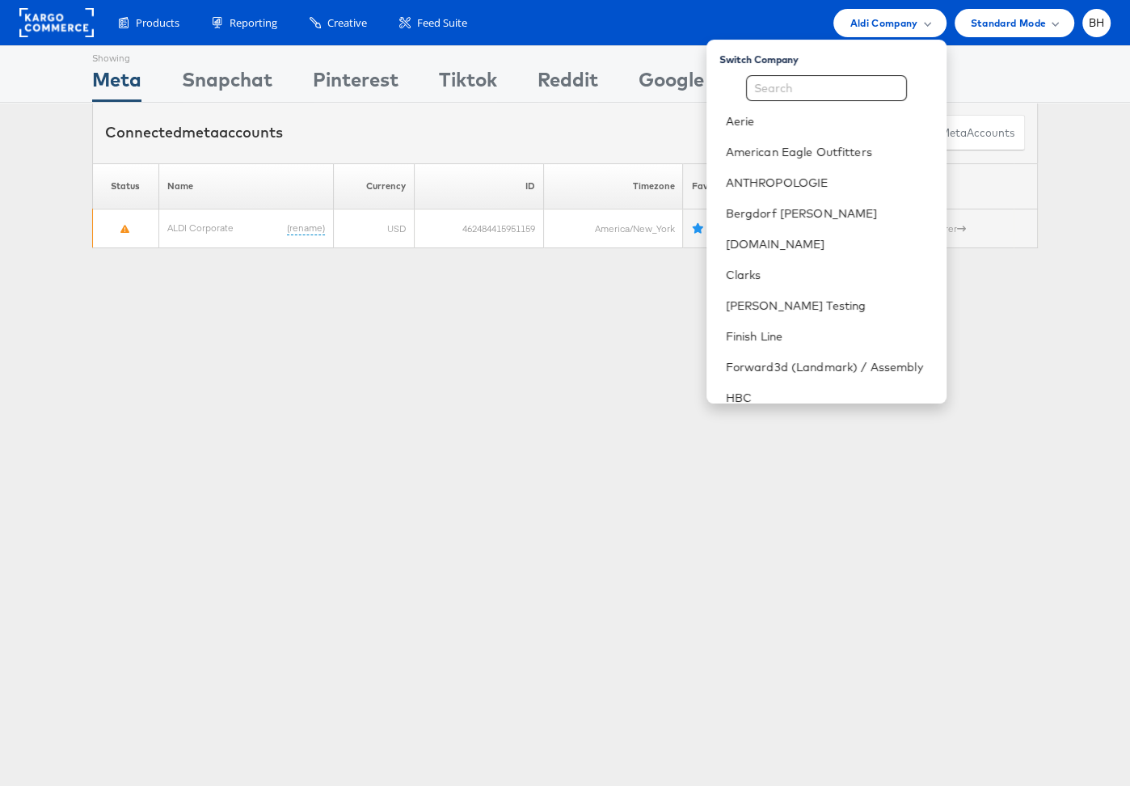
click at [555, 369] on div "Showing Meta Showing Snapchat Showing Pinterest Showing Tiktok Showing Reddit S…" at bounding box center [565, 449] width 1130 height 808
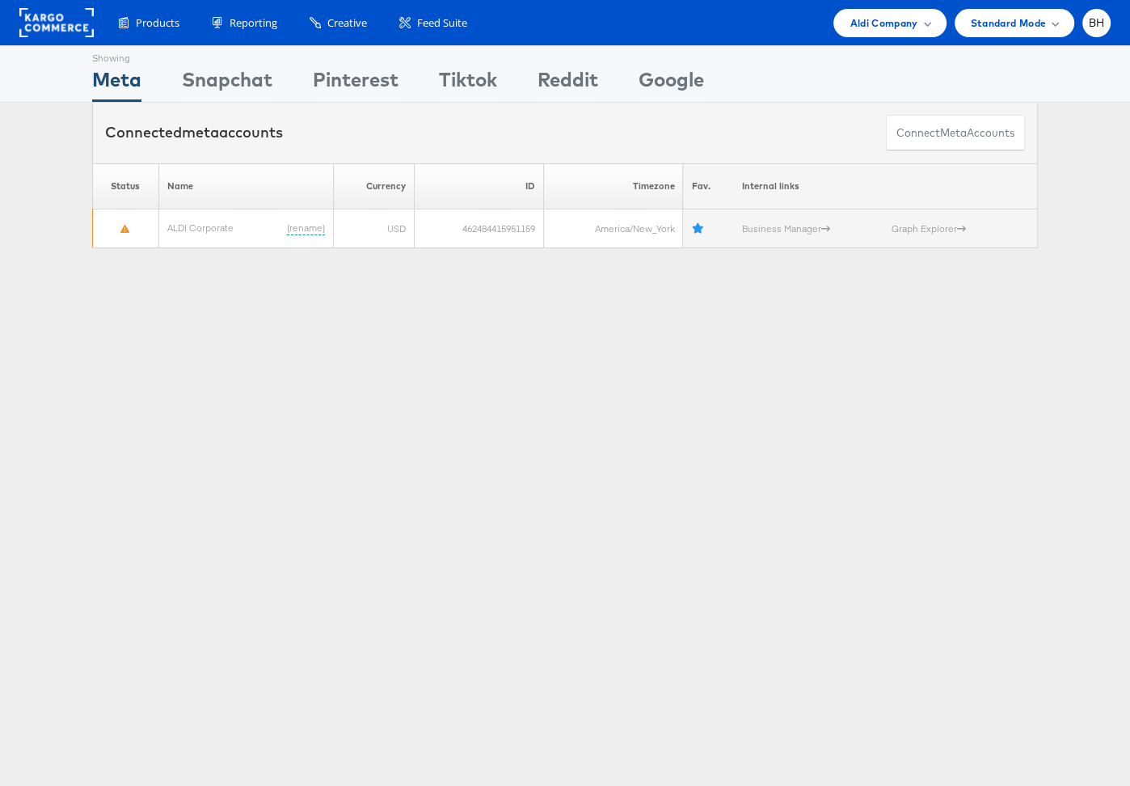
click at [28, 24] on rect at bounding box center [56, 22] width 74 height 29
click at [899, 23] on span "Aldi Company" at bounding box center [884, 23] width 68 height 17
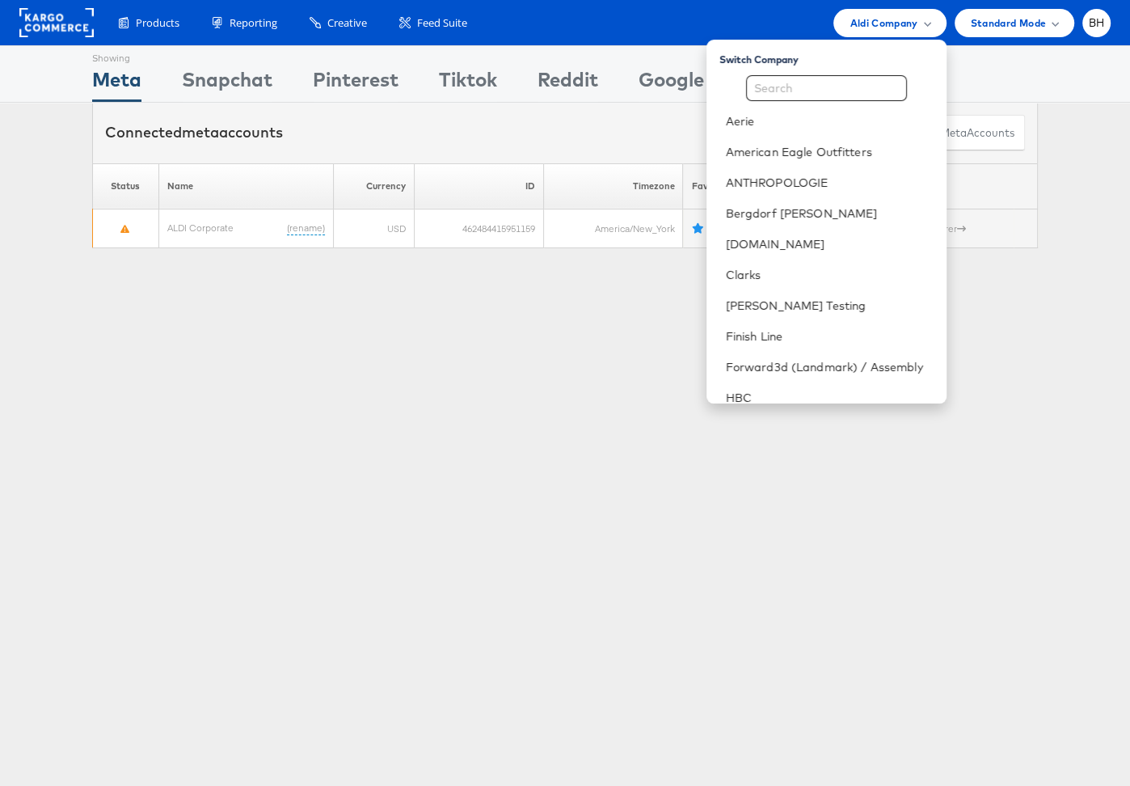
click at [832, 512] on div "Showing Meta Showing Snapchat Showing Pinterest Showing Tiktok Showing Reddit S…" at bounding box center [565, 449] width 1130 height 808
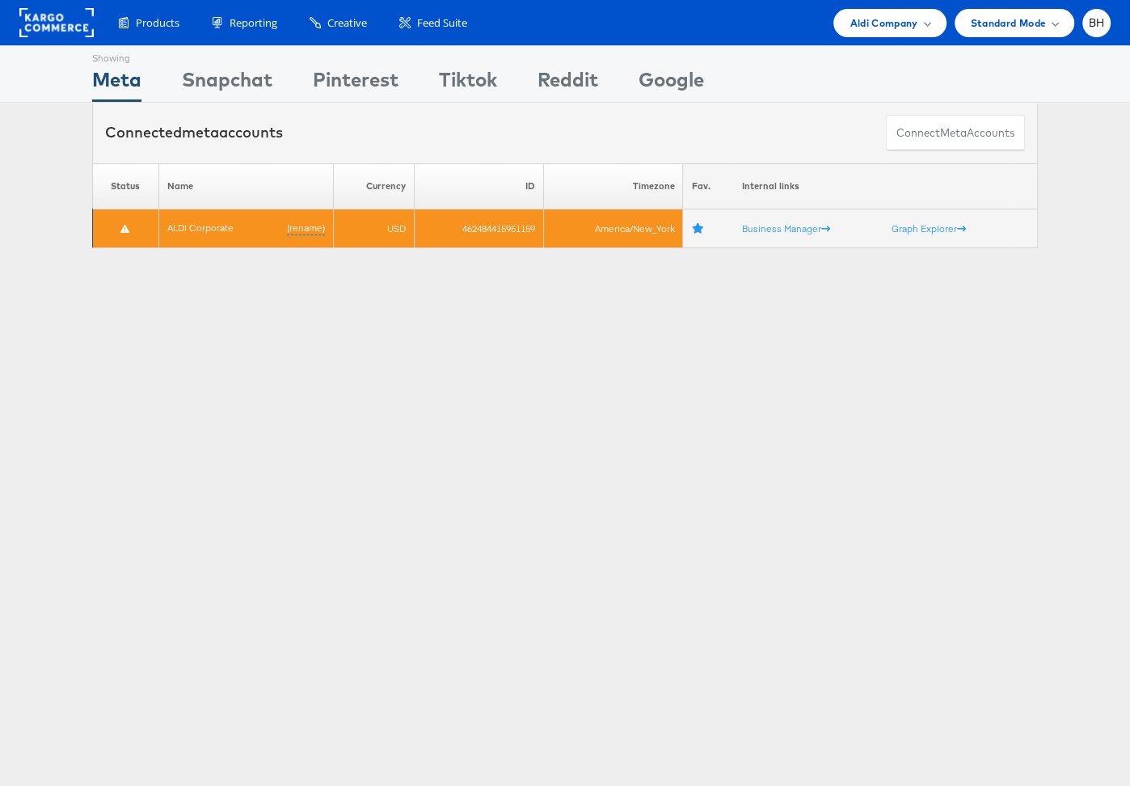
click at [490, 227] on td "462484415951159" at bounding box center [479, 228] width 129 height 39
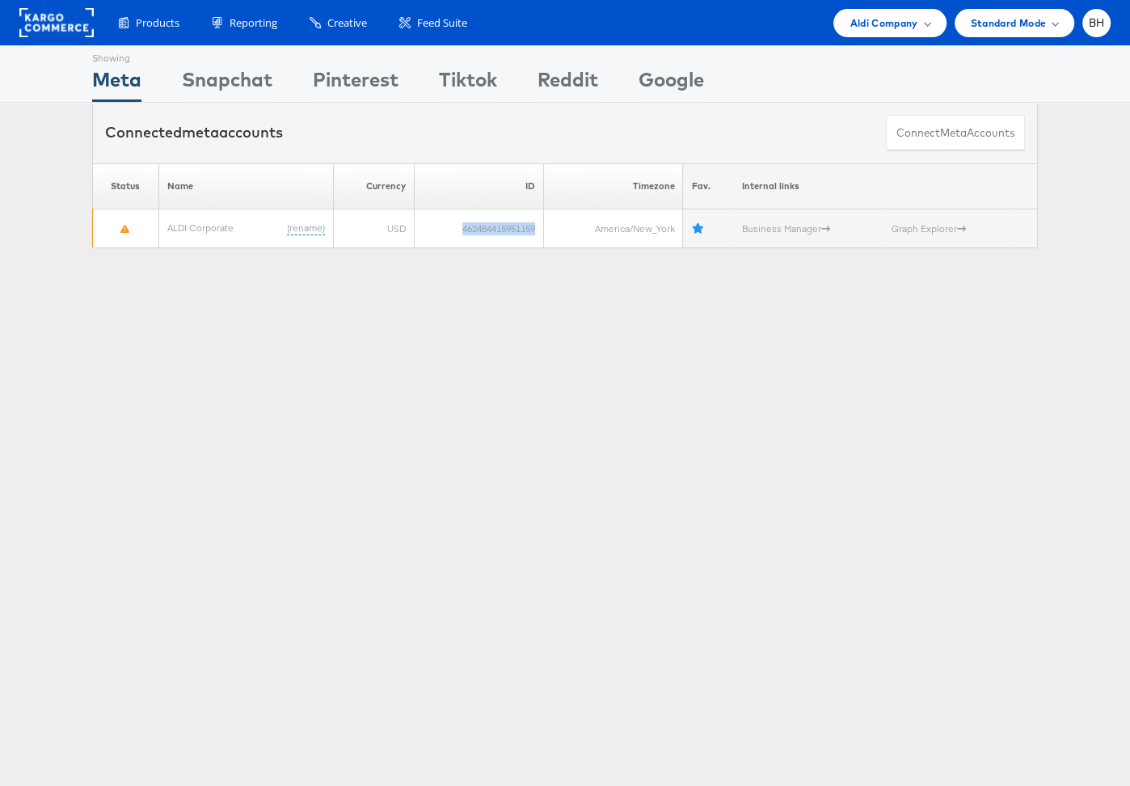
copy td "462484415951159"
